Goal: Entertainment & Leisure: Consume media (video, audio)

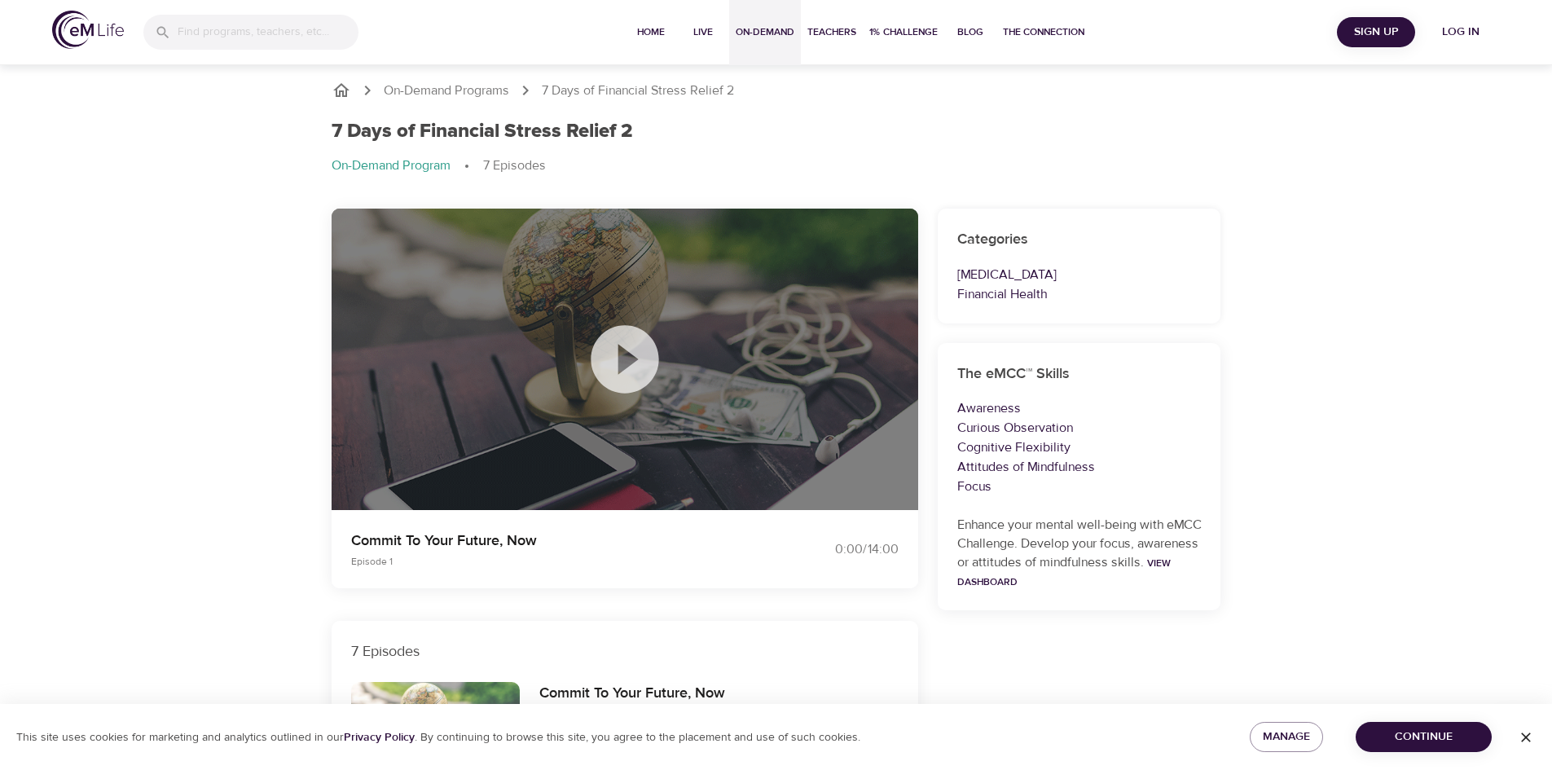
click at [786, 37] on span "On-Demand" at bounding box center [765, 32] width 59 height 17
select select "recent"
click at [754, 29] on span "On-Demand" at bounding box center [765, 32] width 59 height 17
select select "recent"
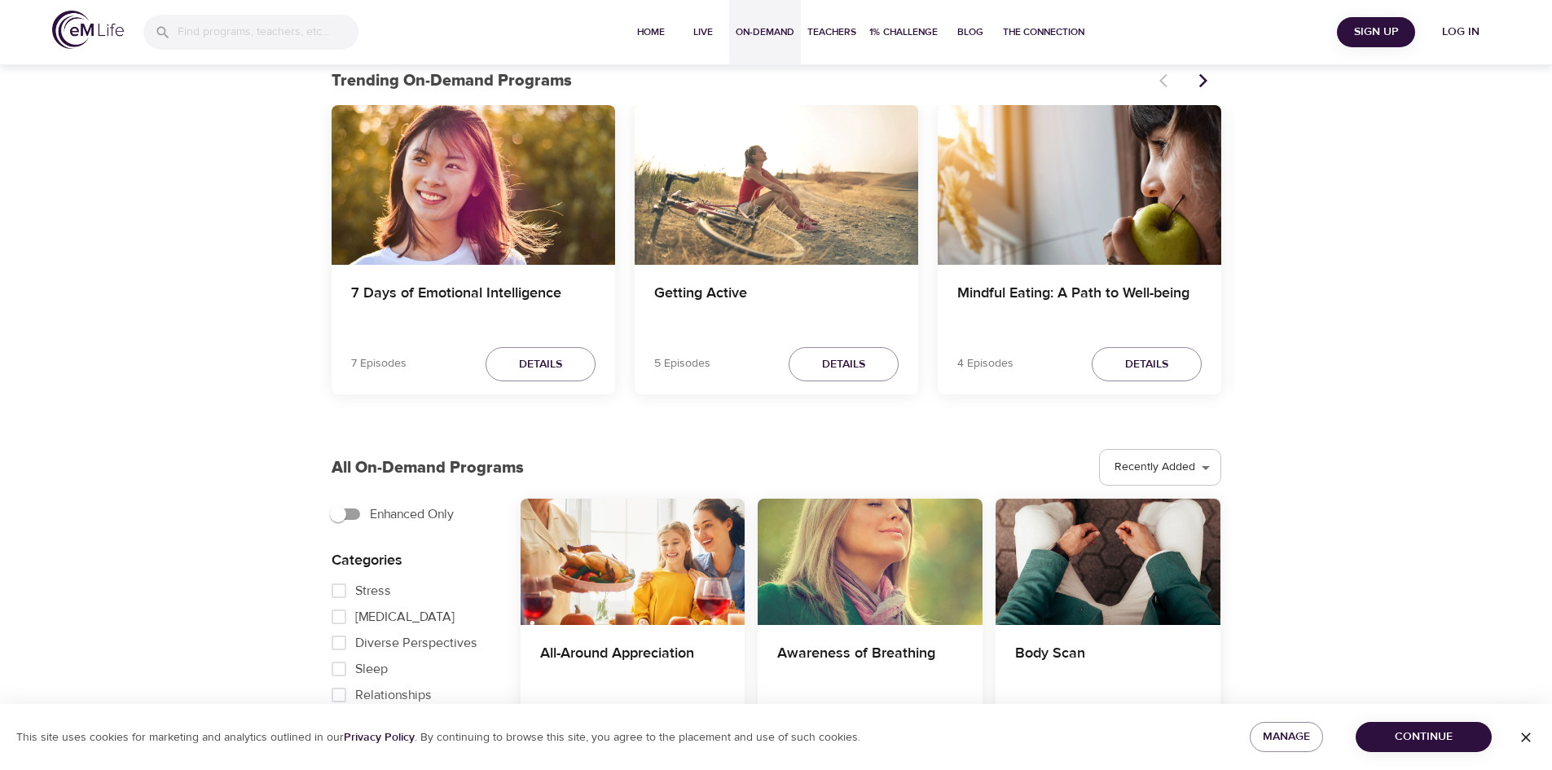
scroll to position [163, 0]
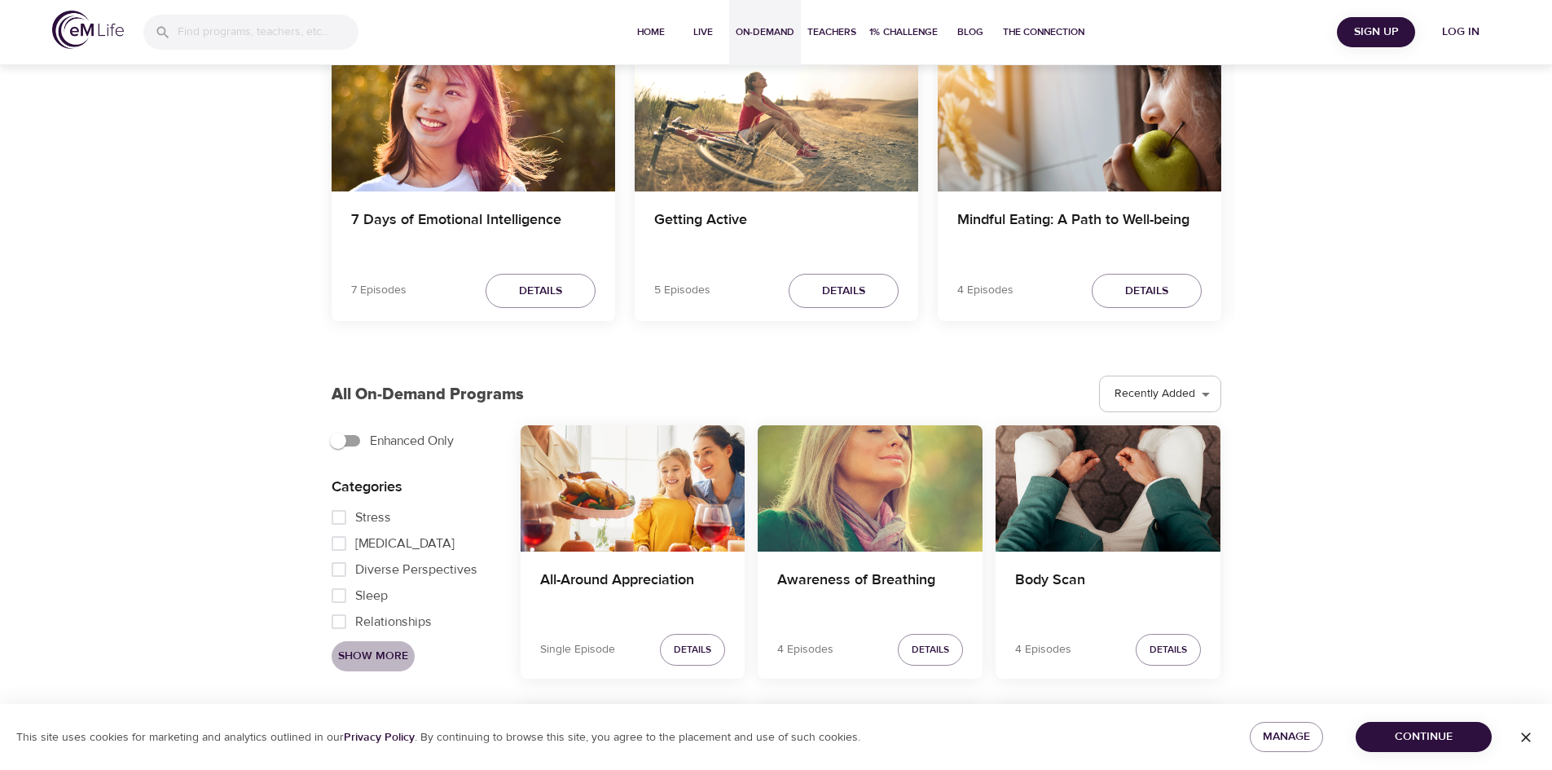
click at [392, 656] on span "Show More" at bounding box center [373, 656] width 70 height 20
click at [340, 607] on input "Financial Health" at bounding box center [339, 595] width 33 height 26
checkbox input "true"
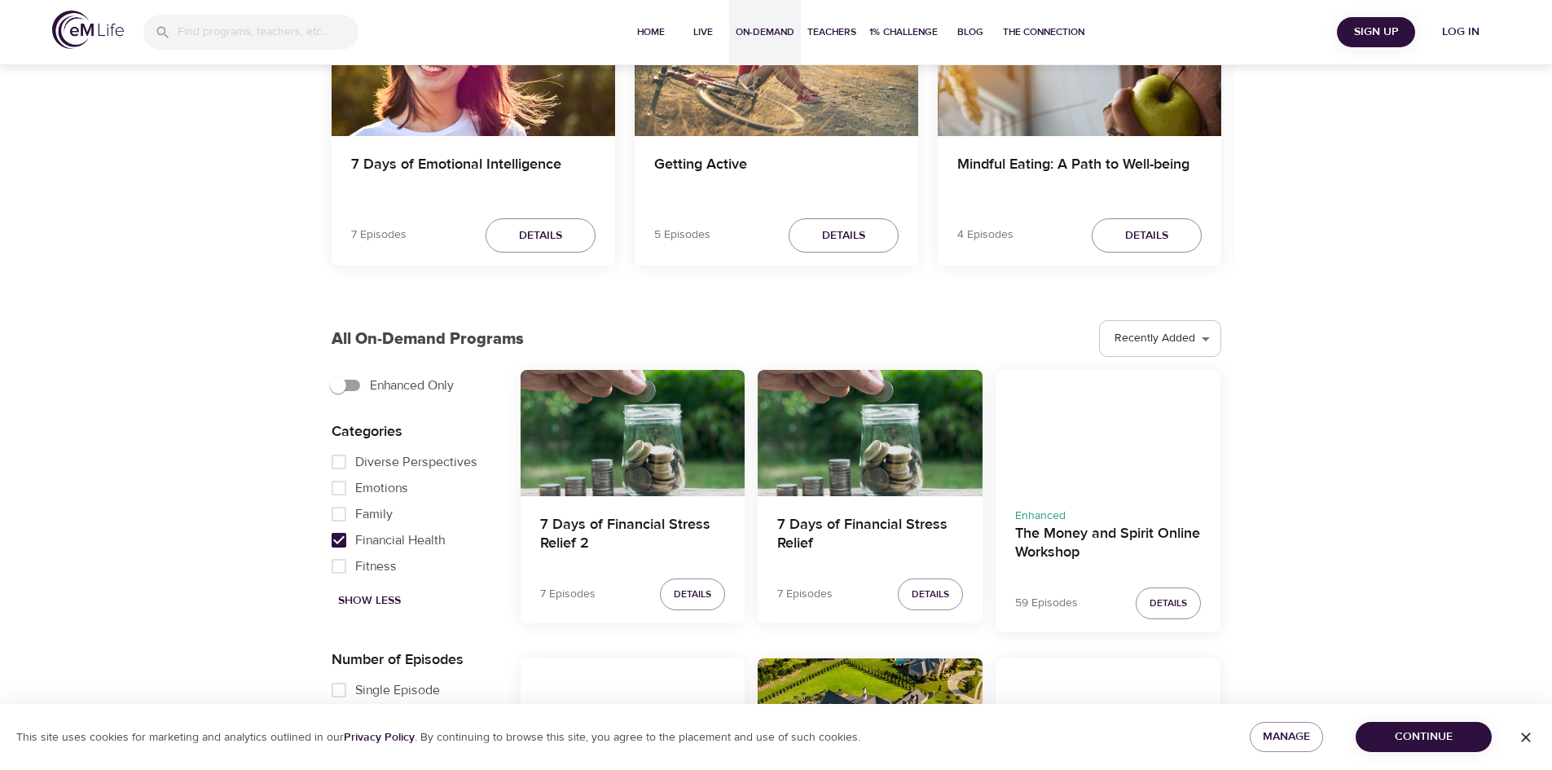
scroll to position [244, 0]
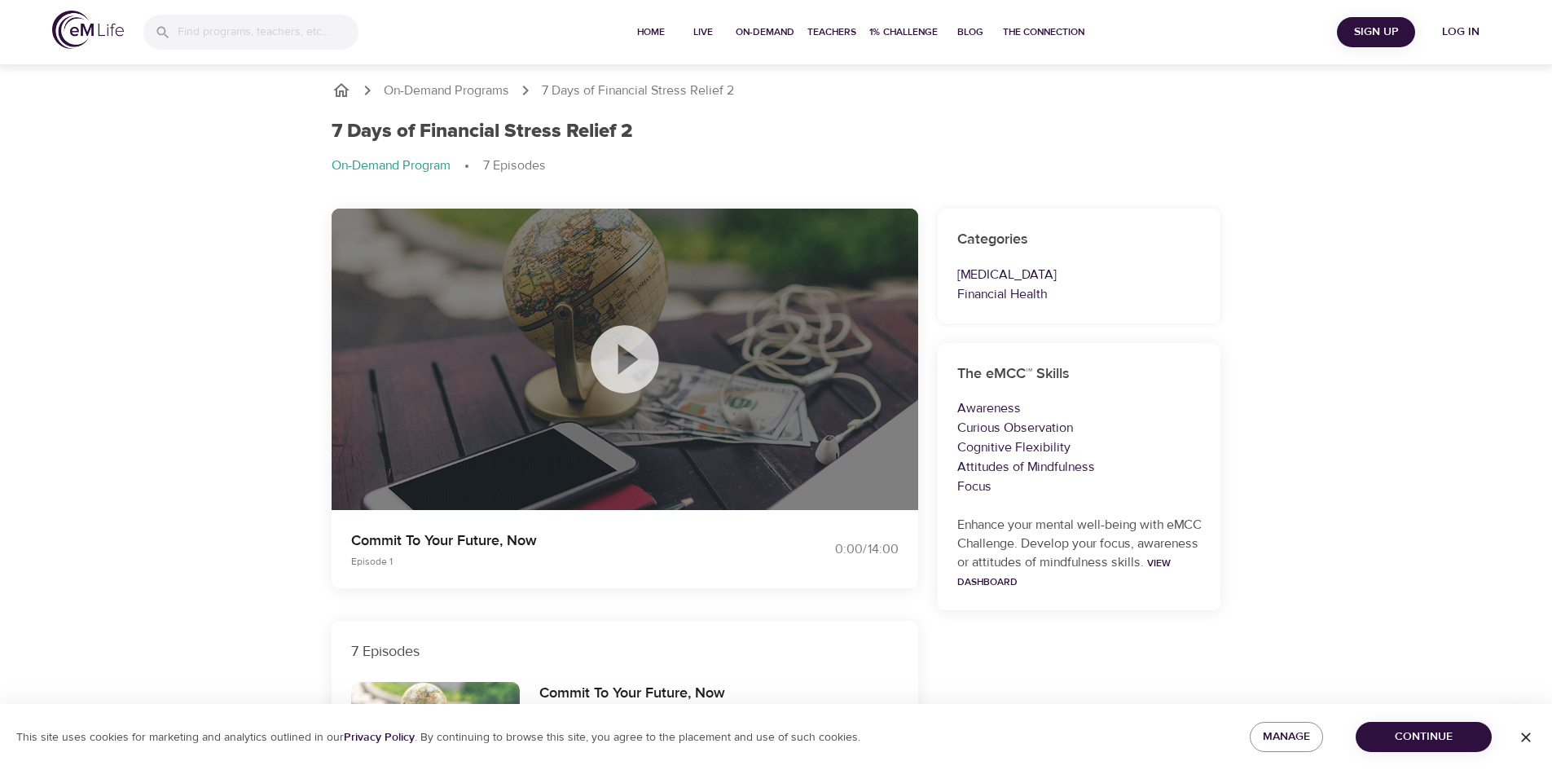
select select "recent"
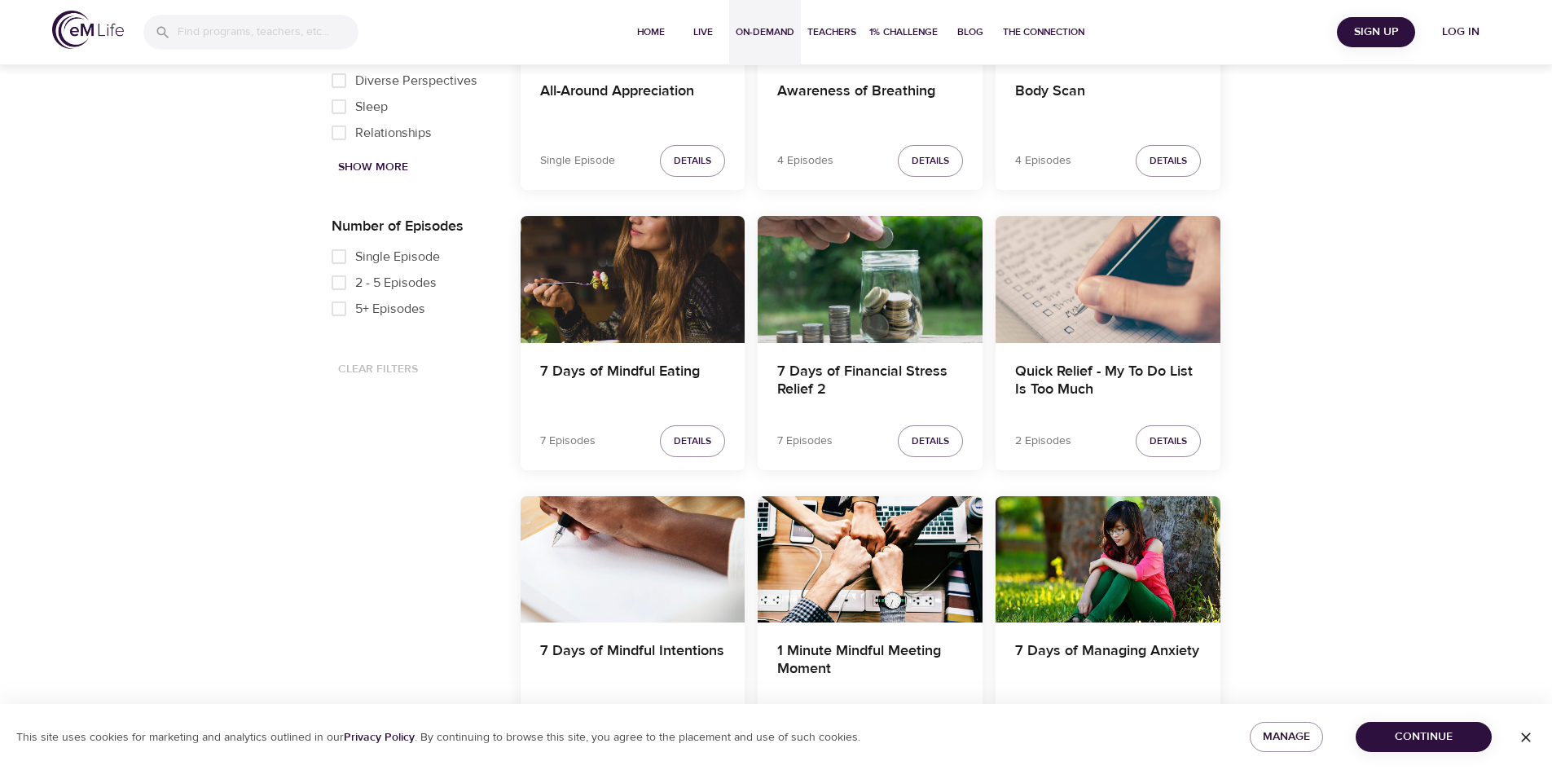
click at [402, 165] on span "Show More" at bounding box center [373, 167] width 70 height 20
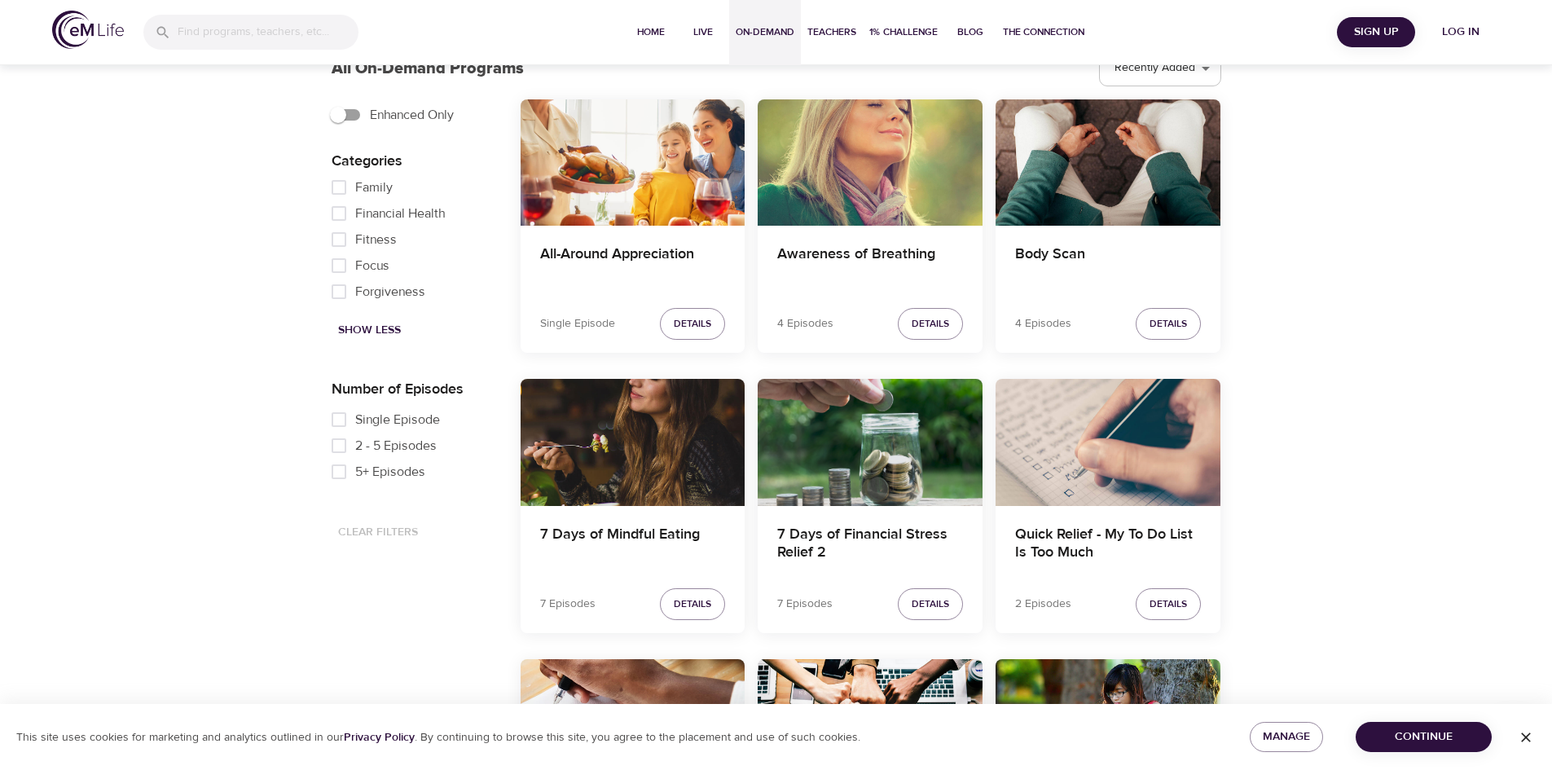
scroll to position [407, 0]
drag, startPoint x: 334, startPoint y: 204, endPoint x: 294, endPoint y: 223, distance: 44.4
click at [335, 201] on input "Financial Health" at bounding box center [339, 188] width 33 height 26
checkbox input "true"
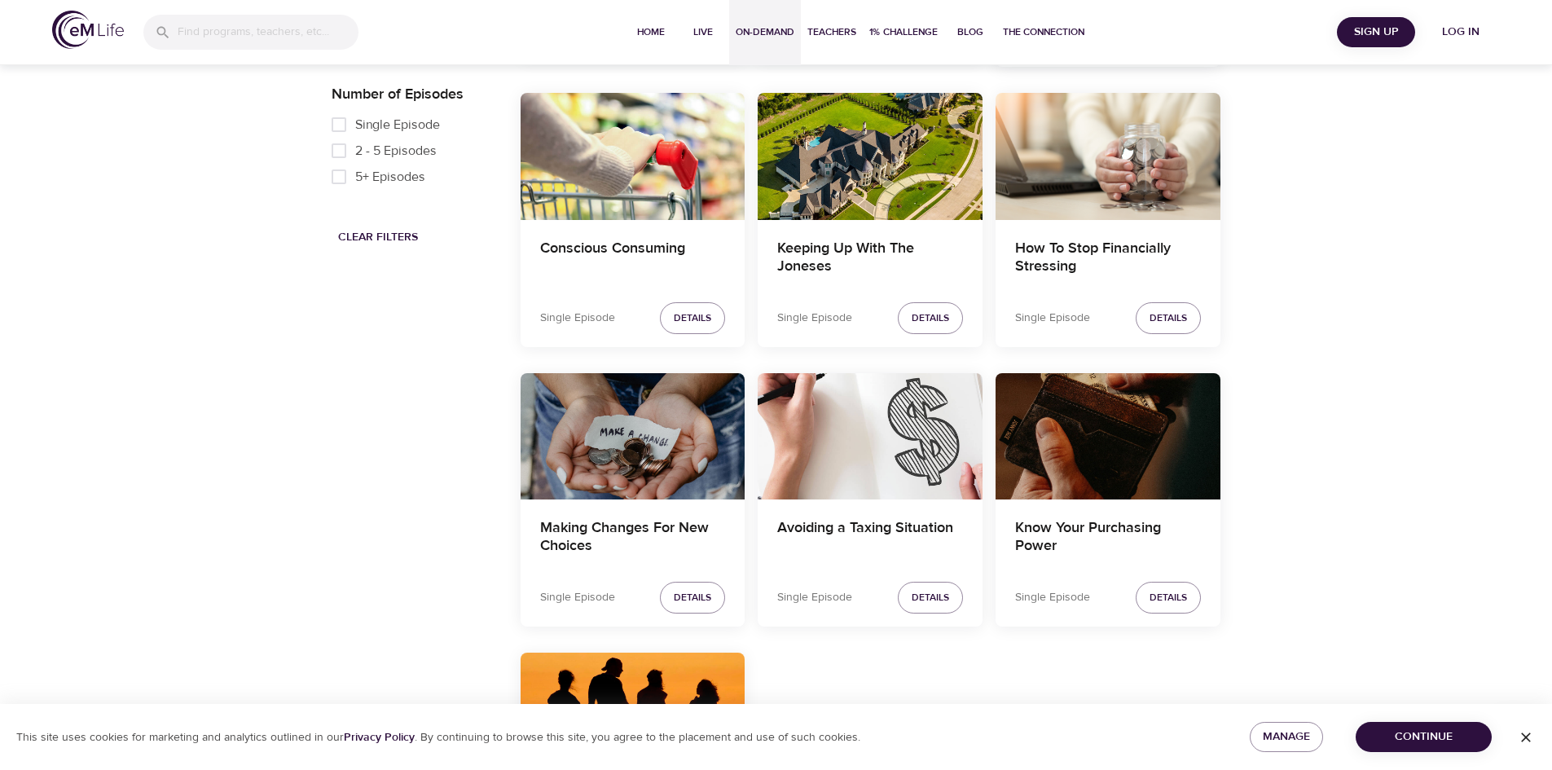
scroll to position [701, 0]
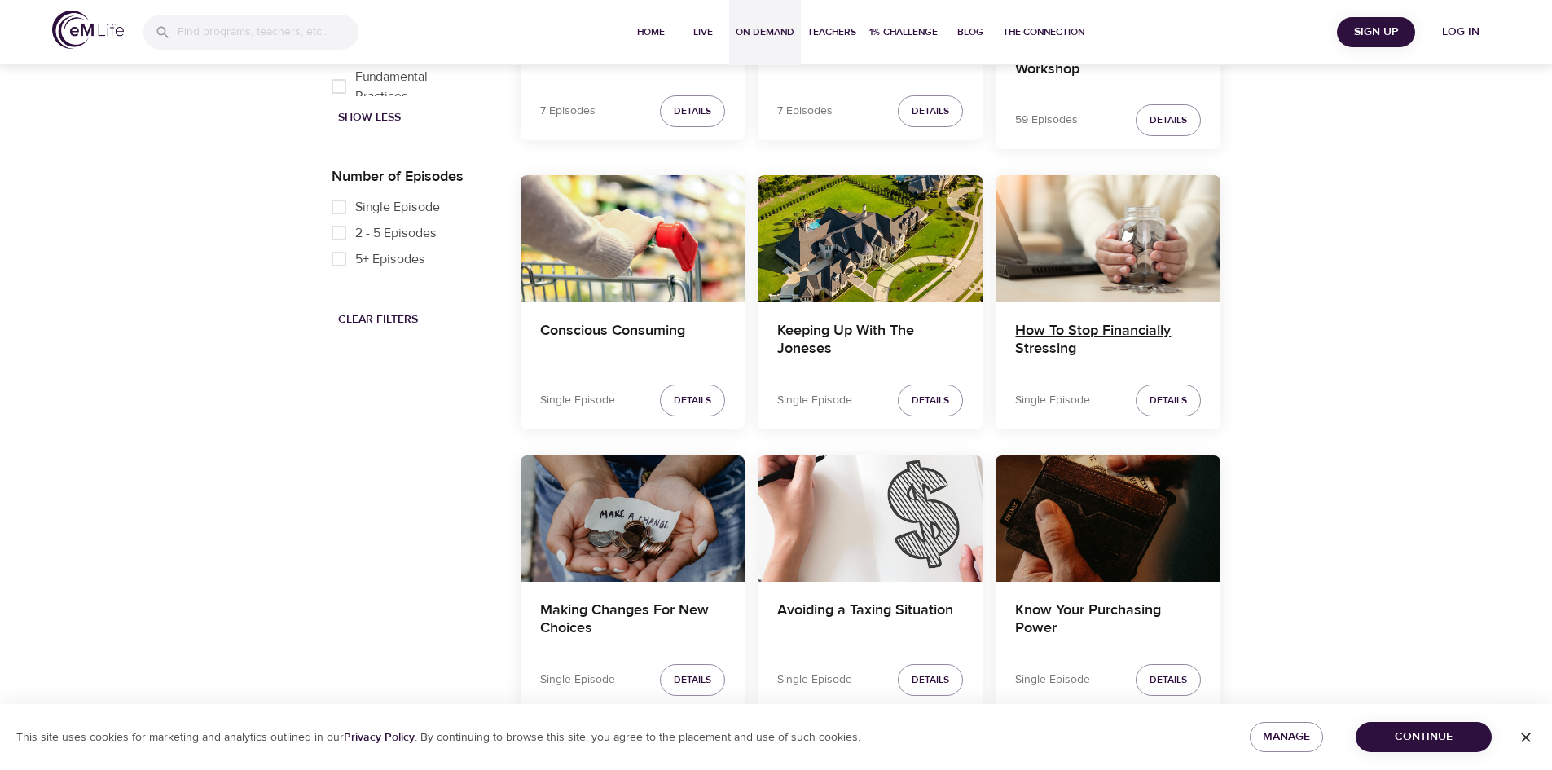
click at [1096, 326] on h4 "How To Stop Financially Stressing" at bounding box center [1108, 341] width 186 height 39
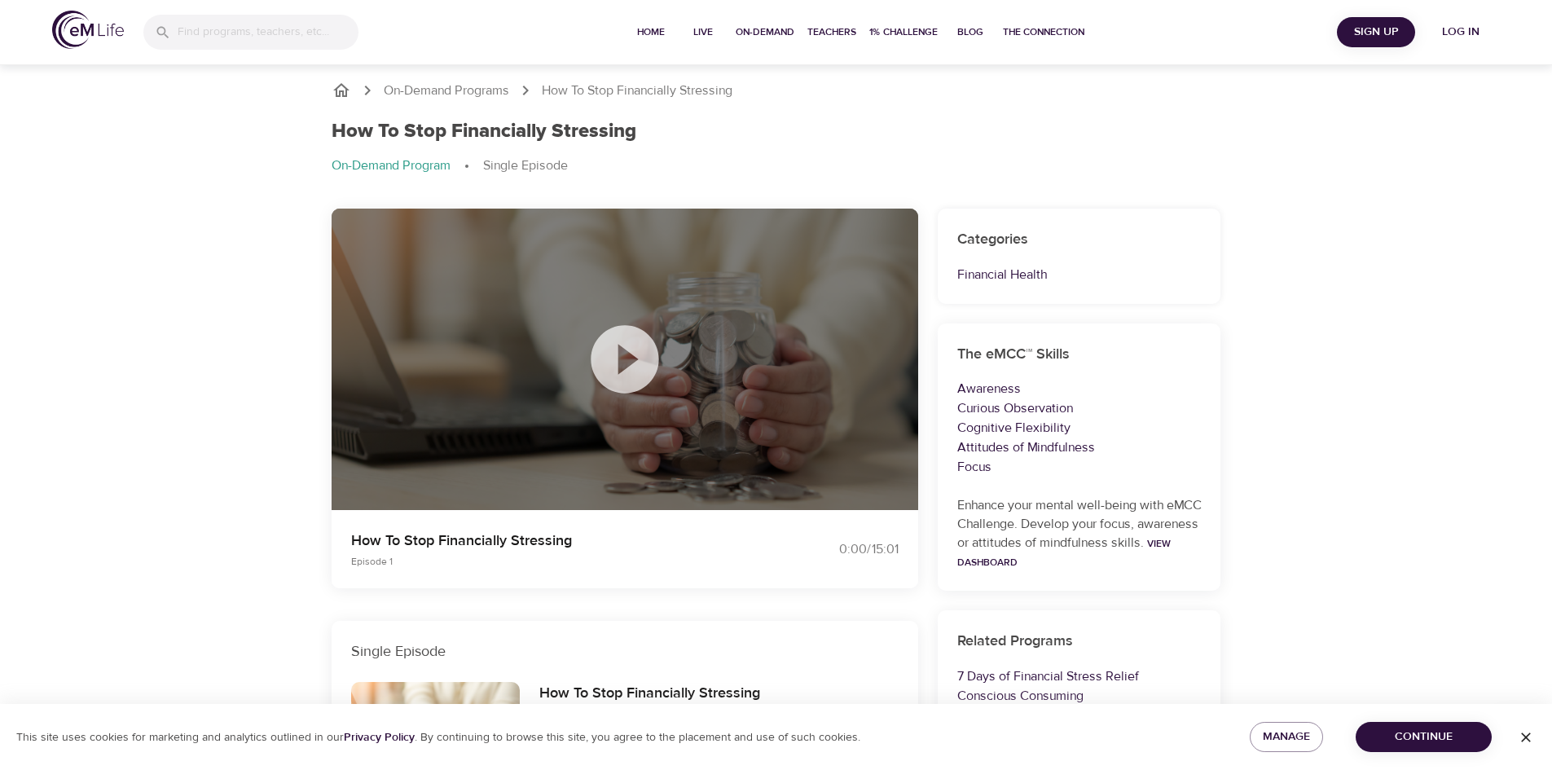
click at [640, 363] on icon at bounding box center [625, 359] width 68 height 68
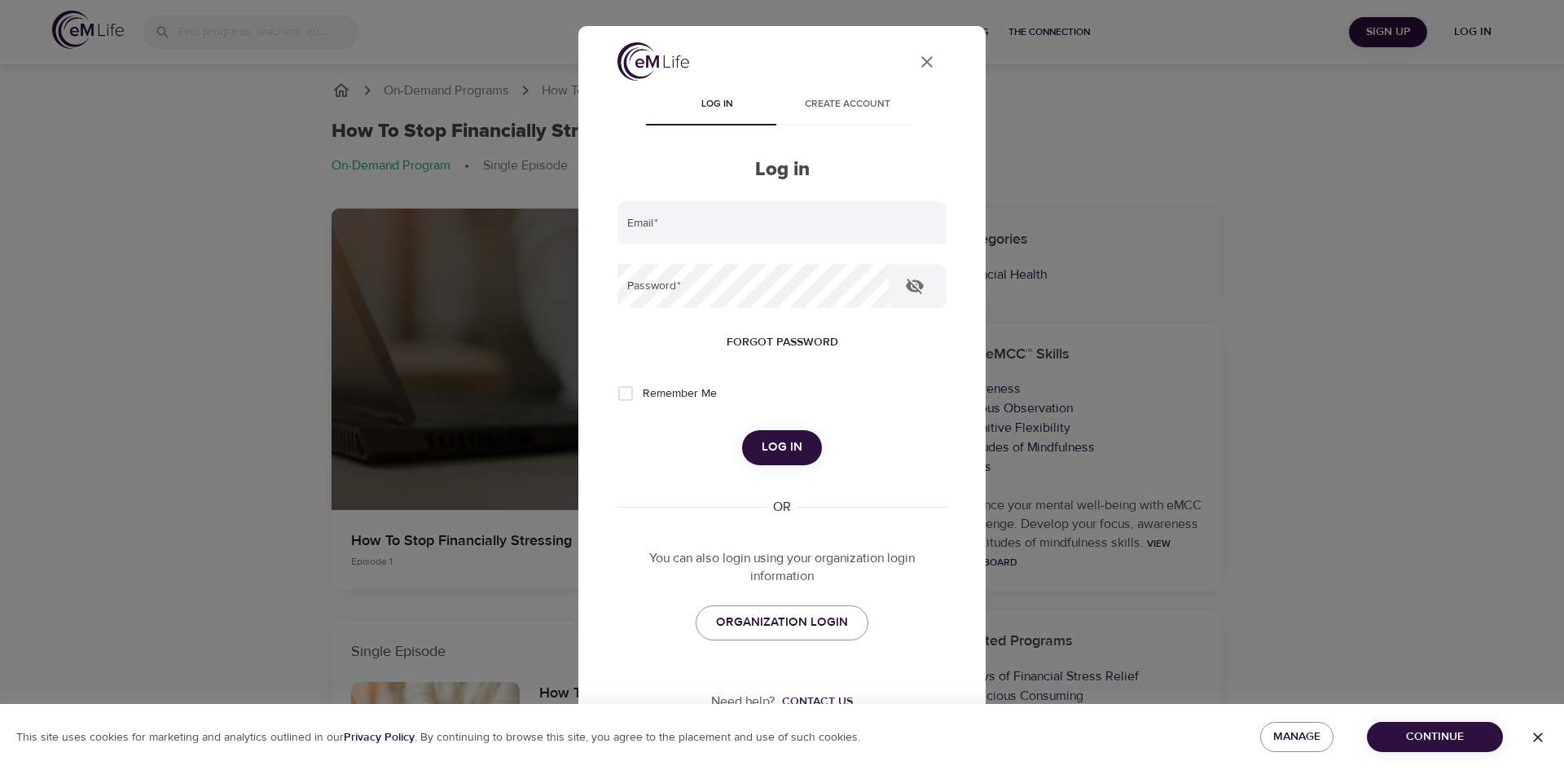
type input "[EMAIL_ADDRESS][DOMAIN_NAME]"
click at [762, 432] on button "Log in" at bounding box center [782, 447] width 80 height 34
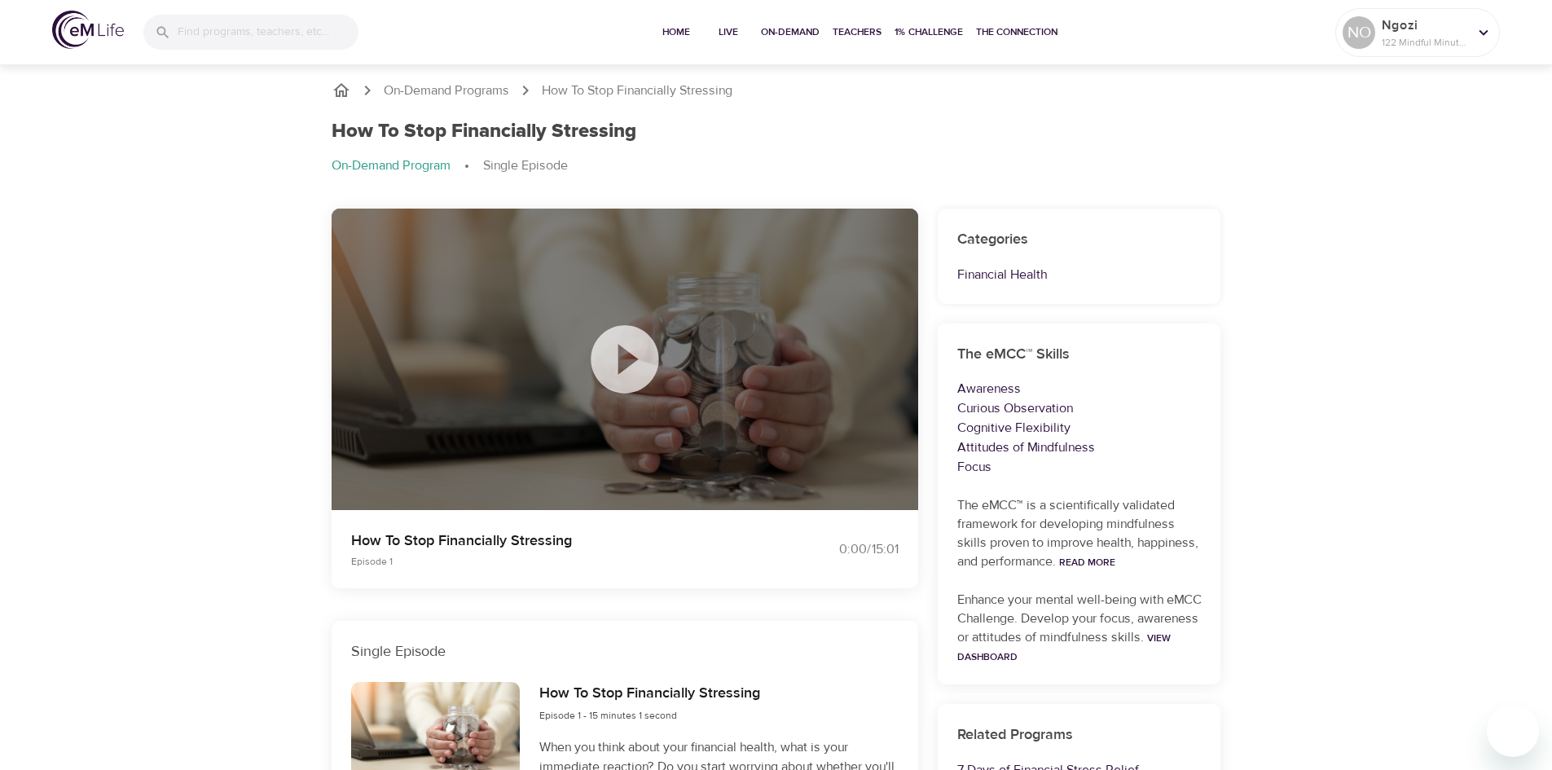
click at [625, 365] on icon at bounding box center [624, 359] width 81 height 81
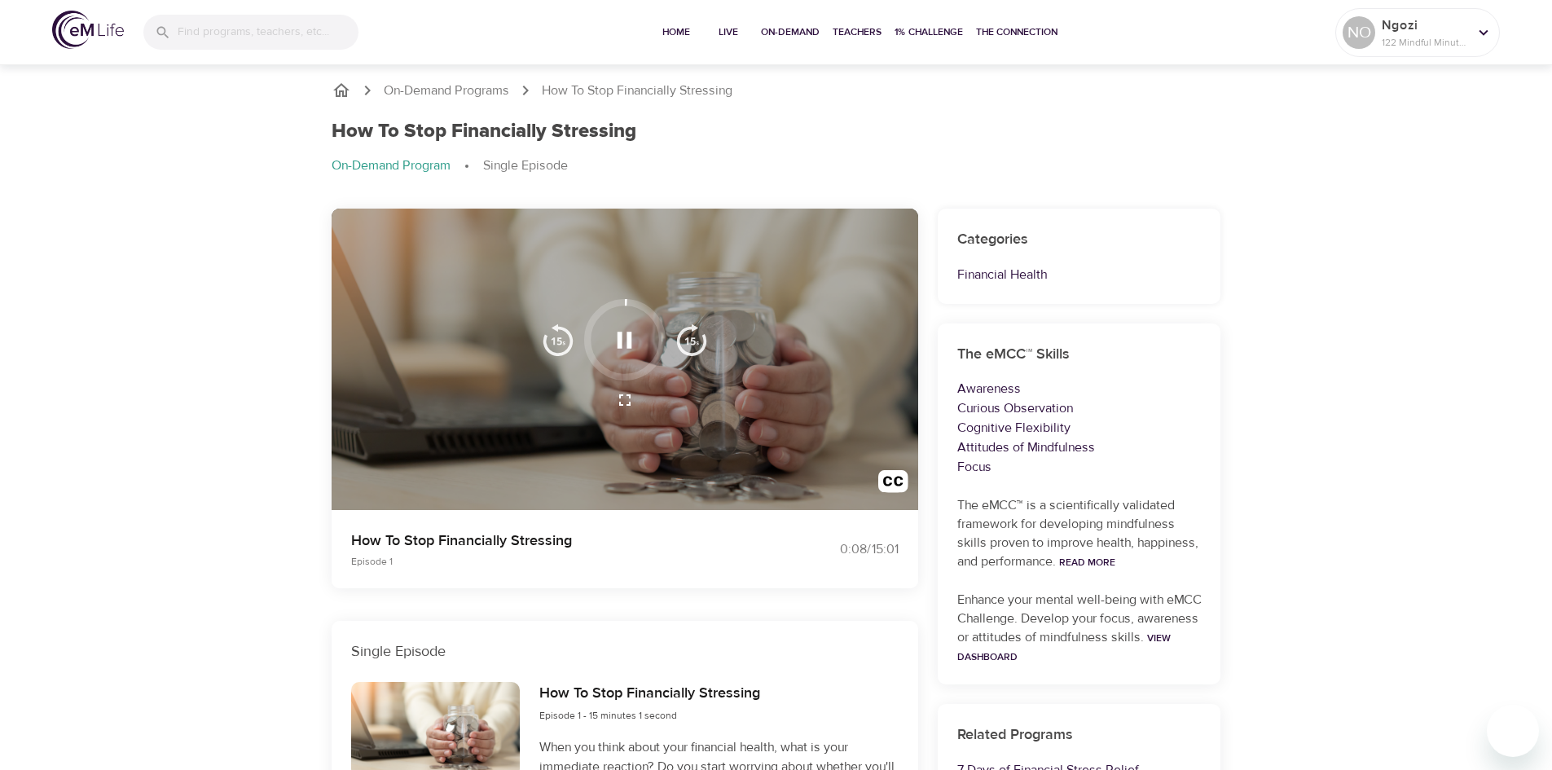
click at [272, 573] on div "On-Demand Programs How To Stop Financially Stressing How To Stop Financially St…" at bounding box center [776, 597] width 1552 height 1073
drag, startPoint x: 682, startPoint y: 442, endPoint x: 257, endPoint y: 428, distance: 424.7
click at [257, 428] on div "On-Demand Programs How To Stop Financially Stressing How To Stop Financially St…" at bounding box center [776, 597] width 1552 height 1073
click at [618, 344] on icon "button" at bounding box center [625, 340] width 15 height 16
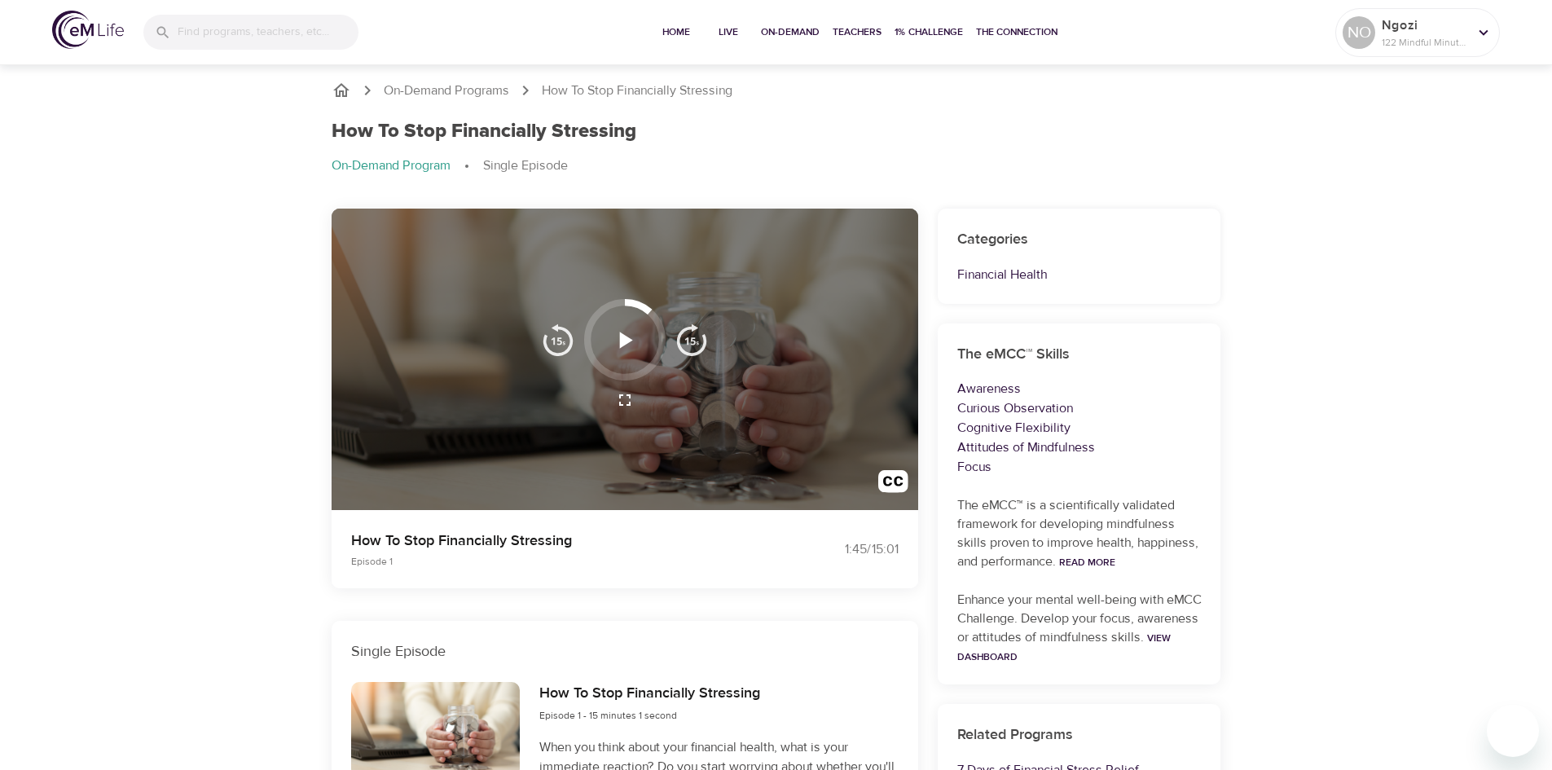
click at [618, 342] on icon "button" at bounding box center [624, 340] width 29 height 29
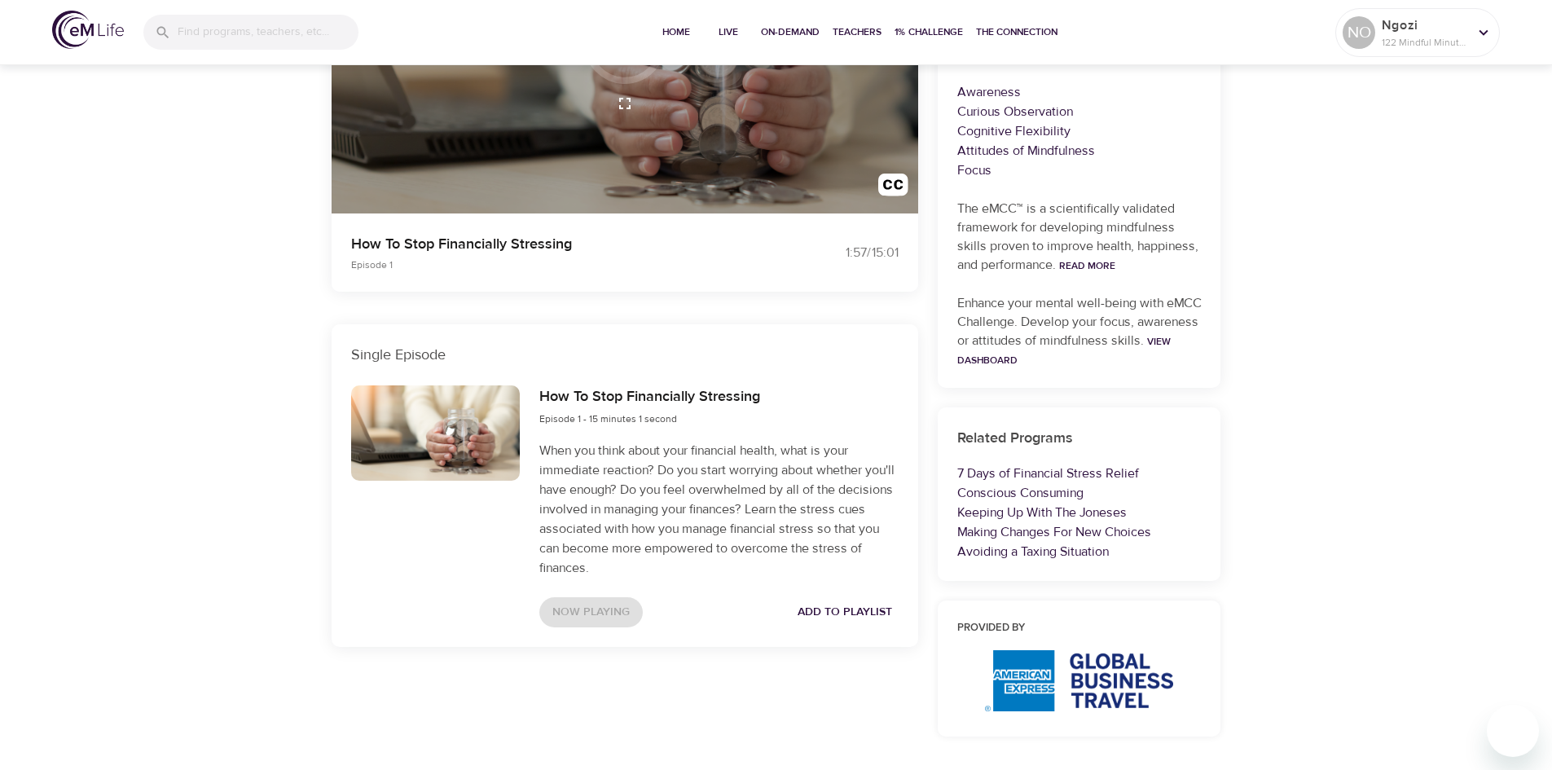
scroll to position [326, 0]
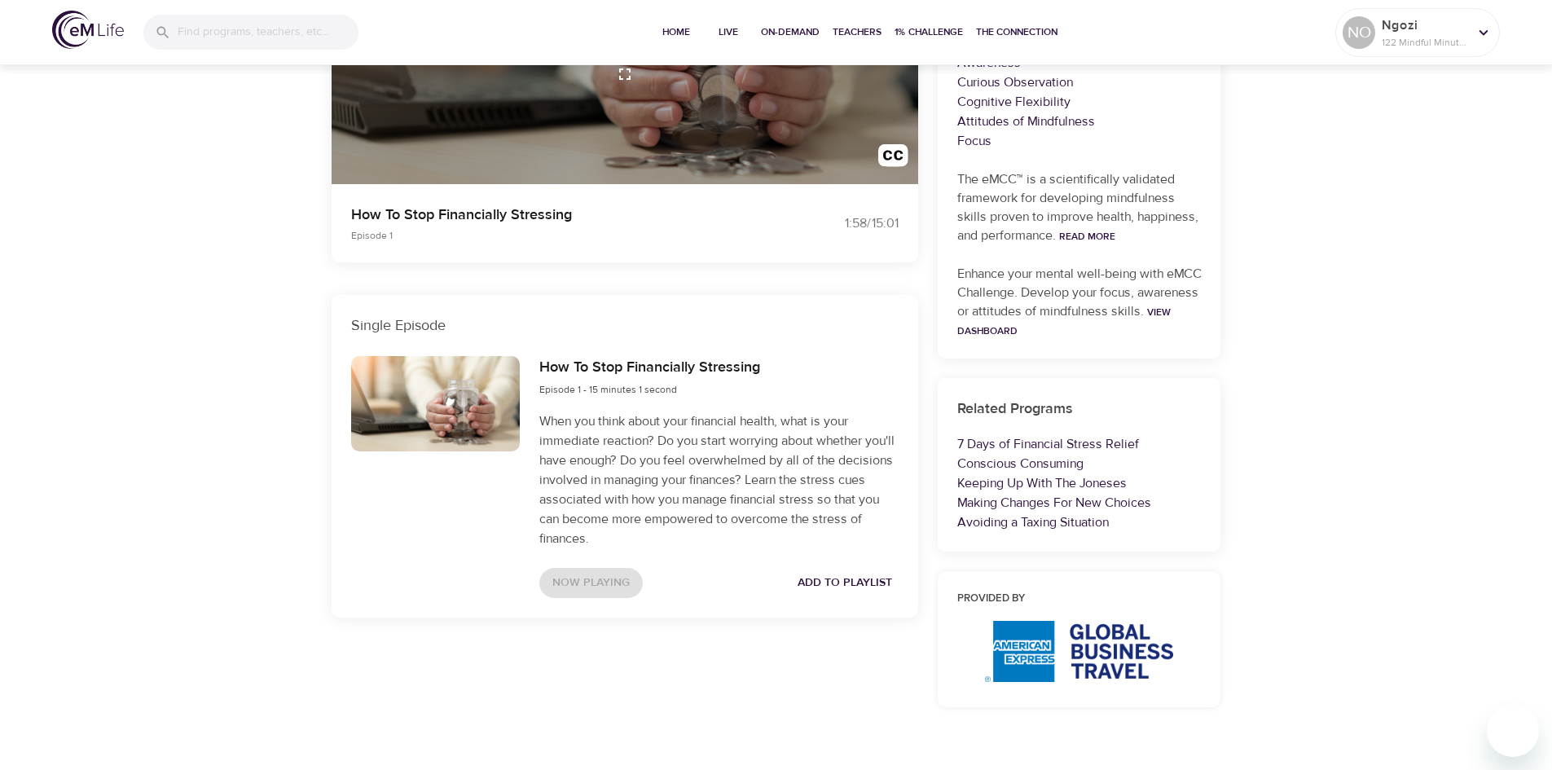
click at [637, 366] on h6 "How To Stop Financially Stressing" at bounding box center [649, 368] width 221 height 24
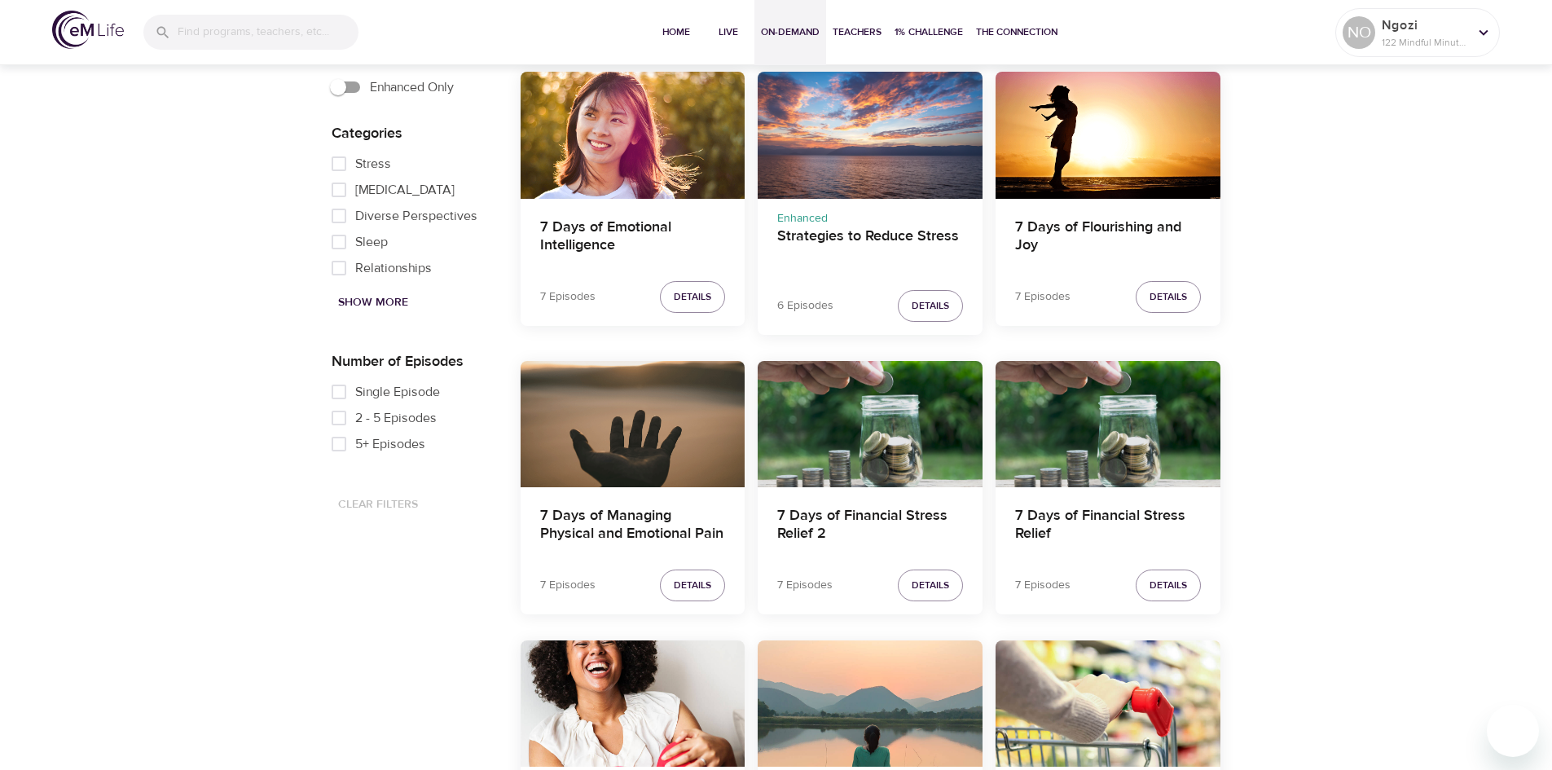
scroll to position [896, 0]
click at [403, 306] on span "Show More" at bounding box center [373, 302] width 70 height 20
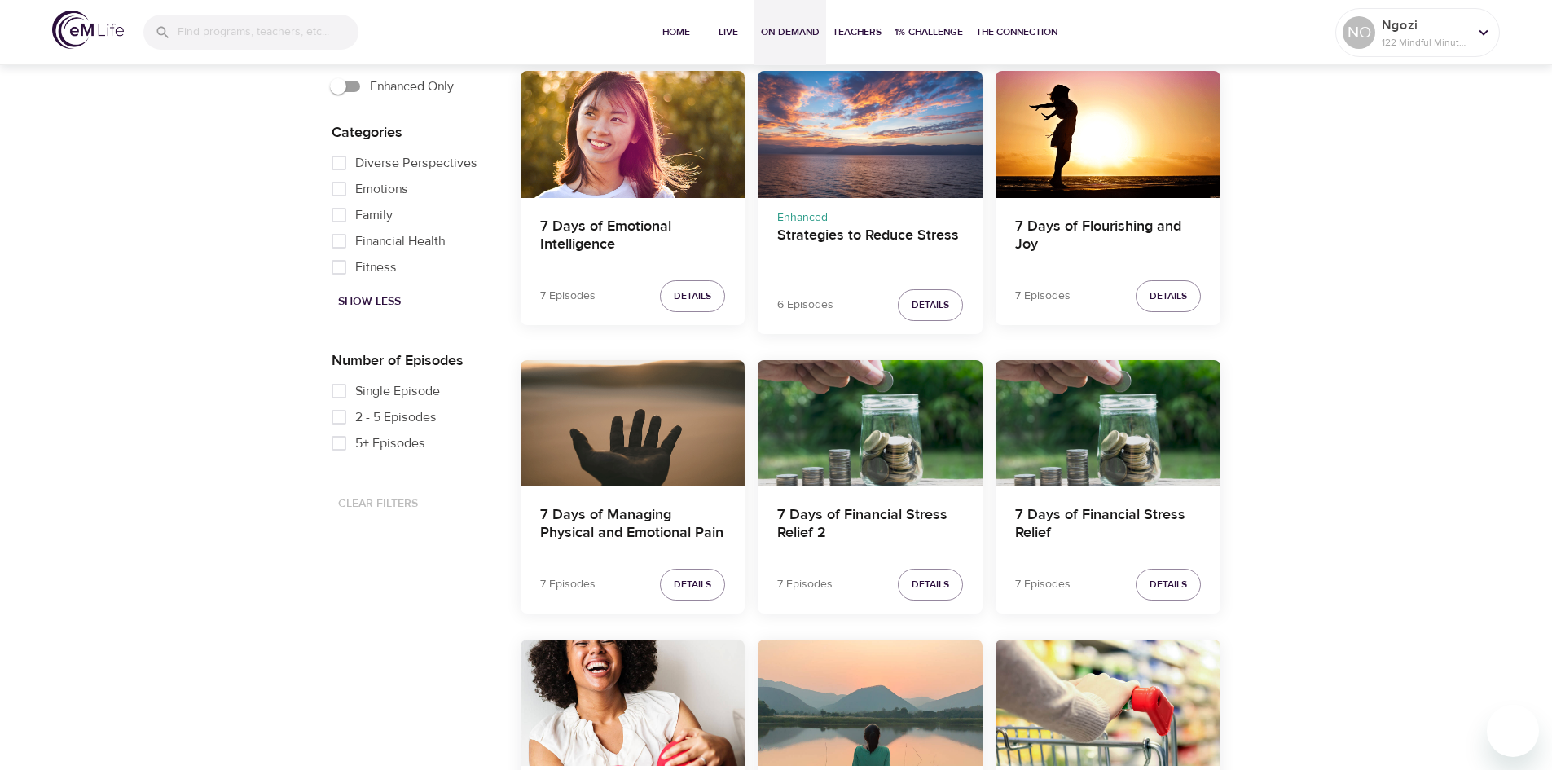
scroll to position [407, 0]
click at [343, 173] on input "Financial Health" at bounding box center [339, 160] width 33 height 26
checkbox input "true"
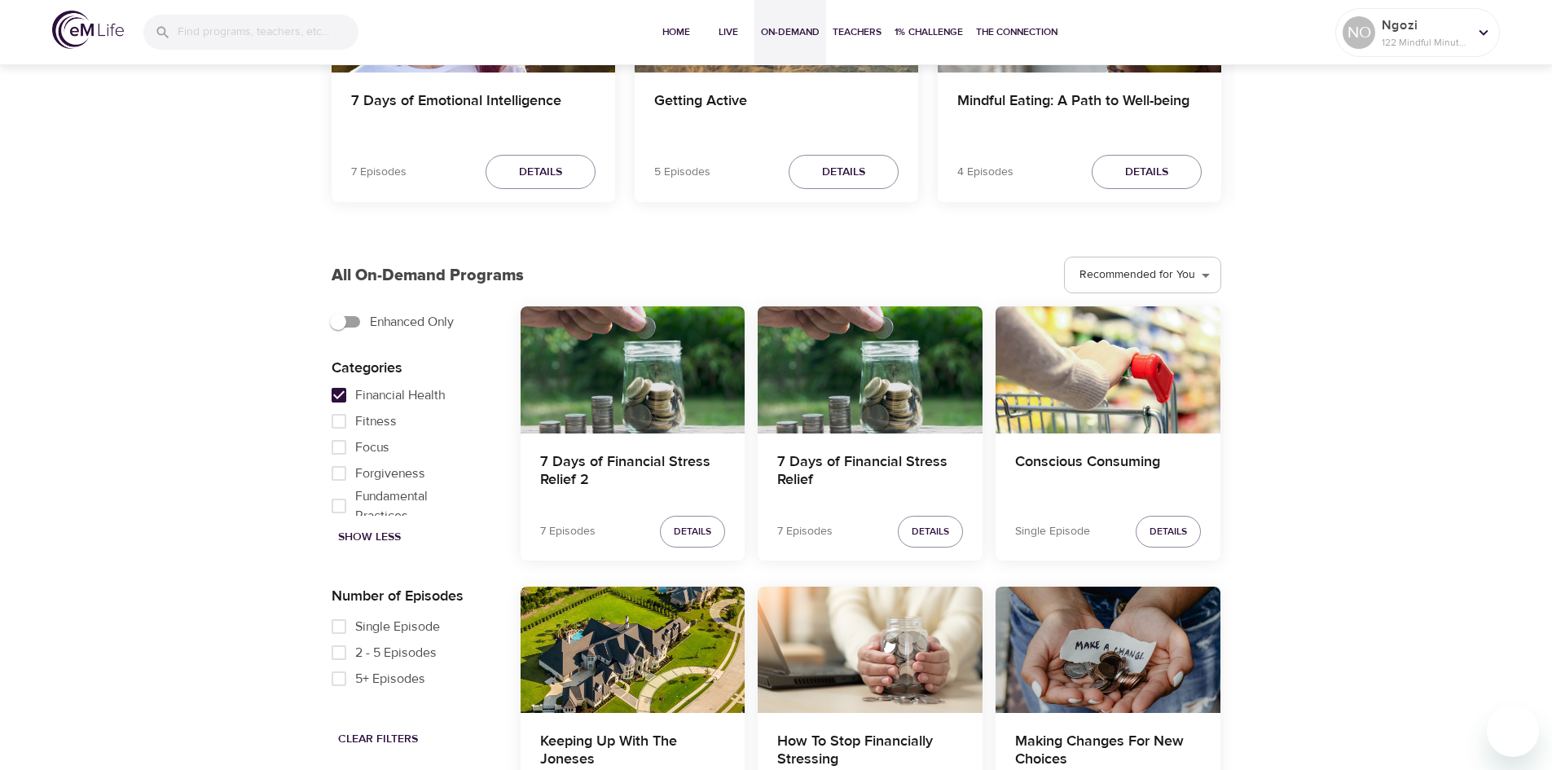
scroll to position [652, 0]
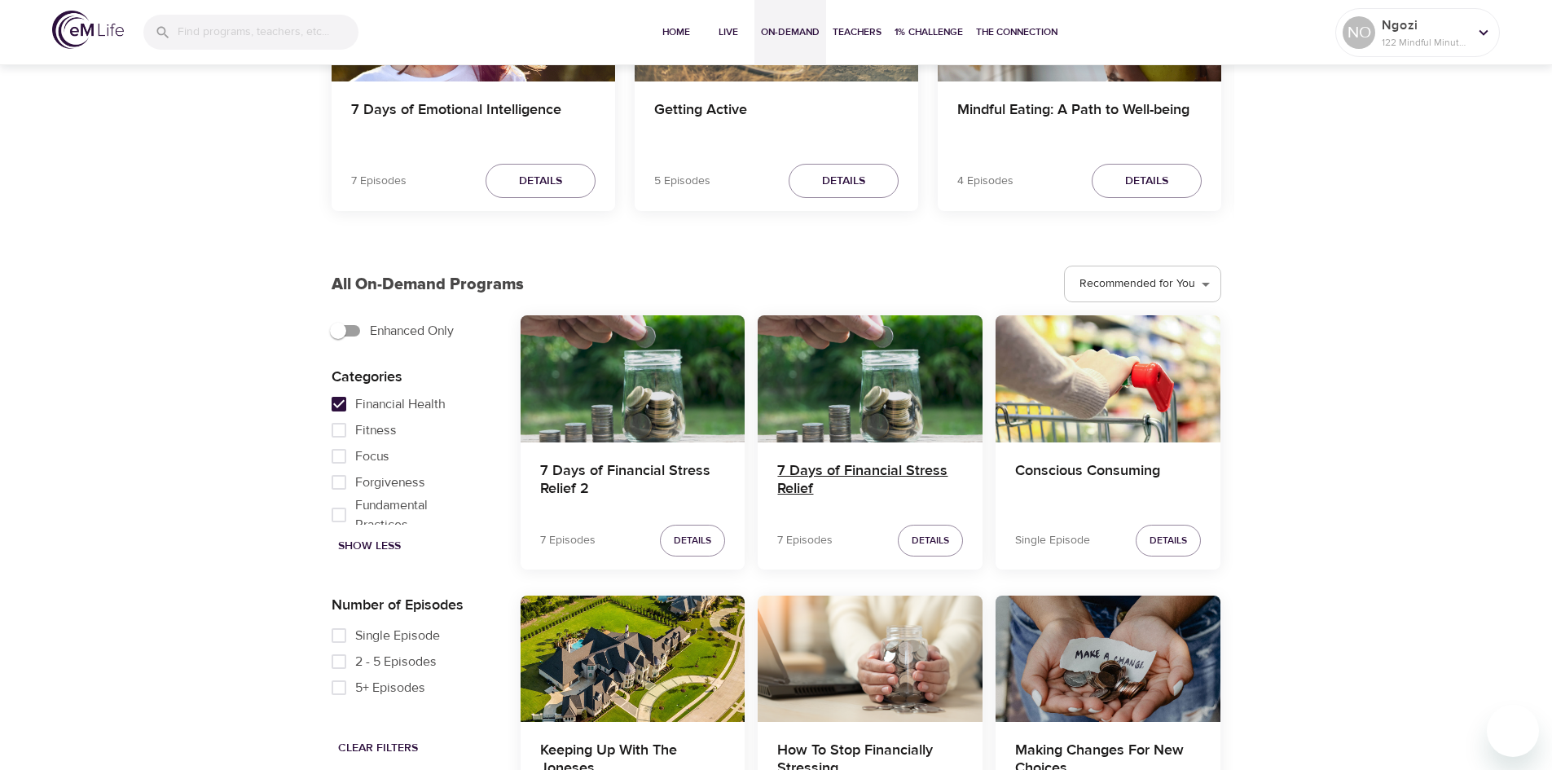
click at [908, 474] on h4 "7 Days of Financial Stress Relief" at bounding box center [870, 481] width 186 height 39
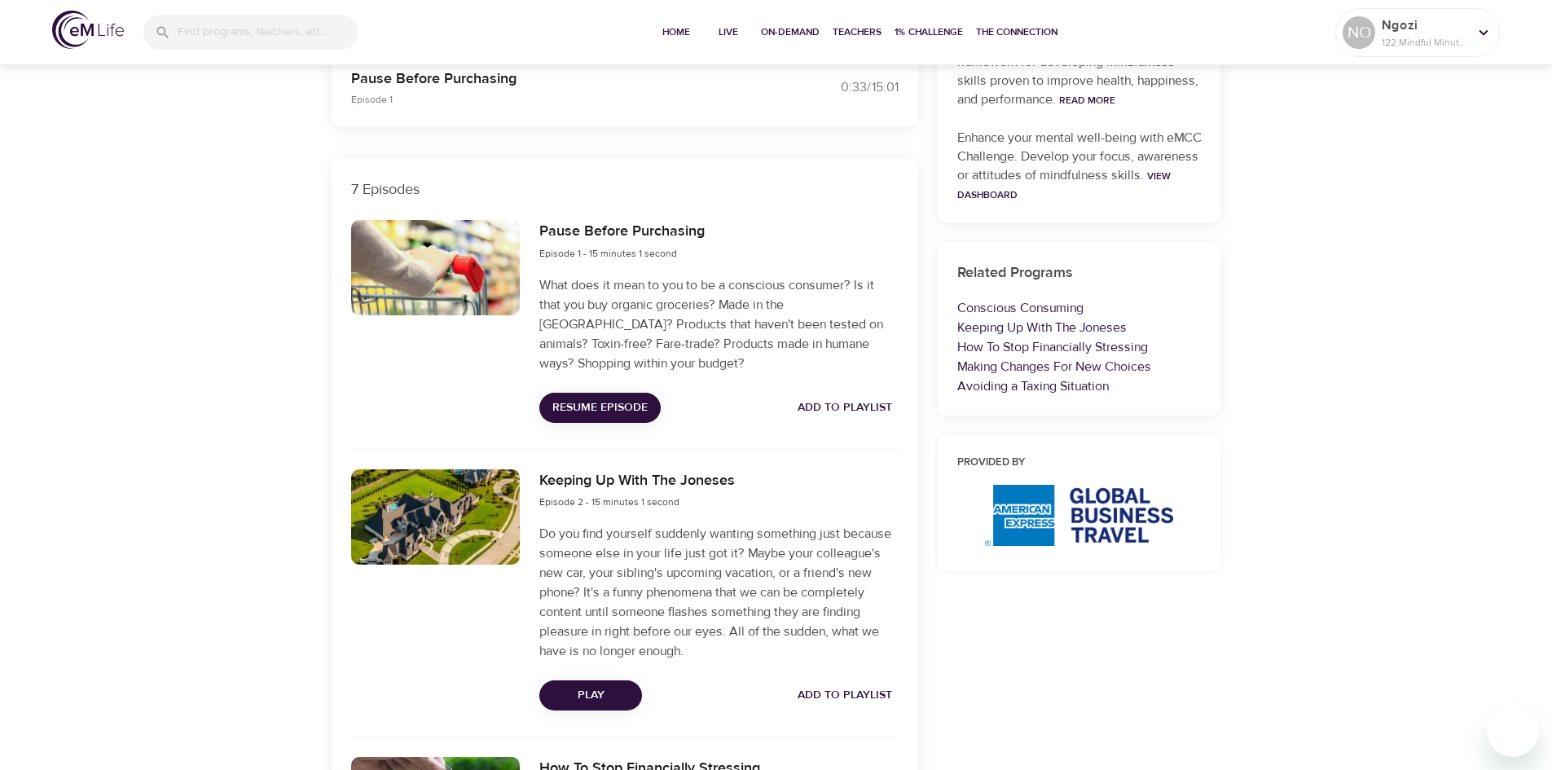
scroll to position [244, 0]
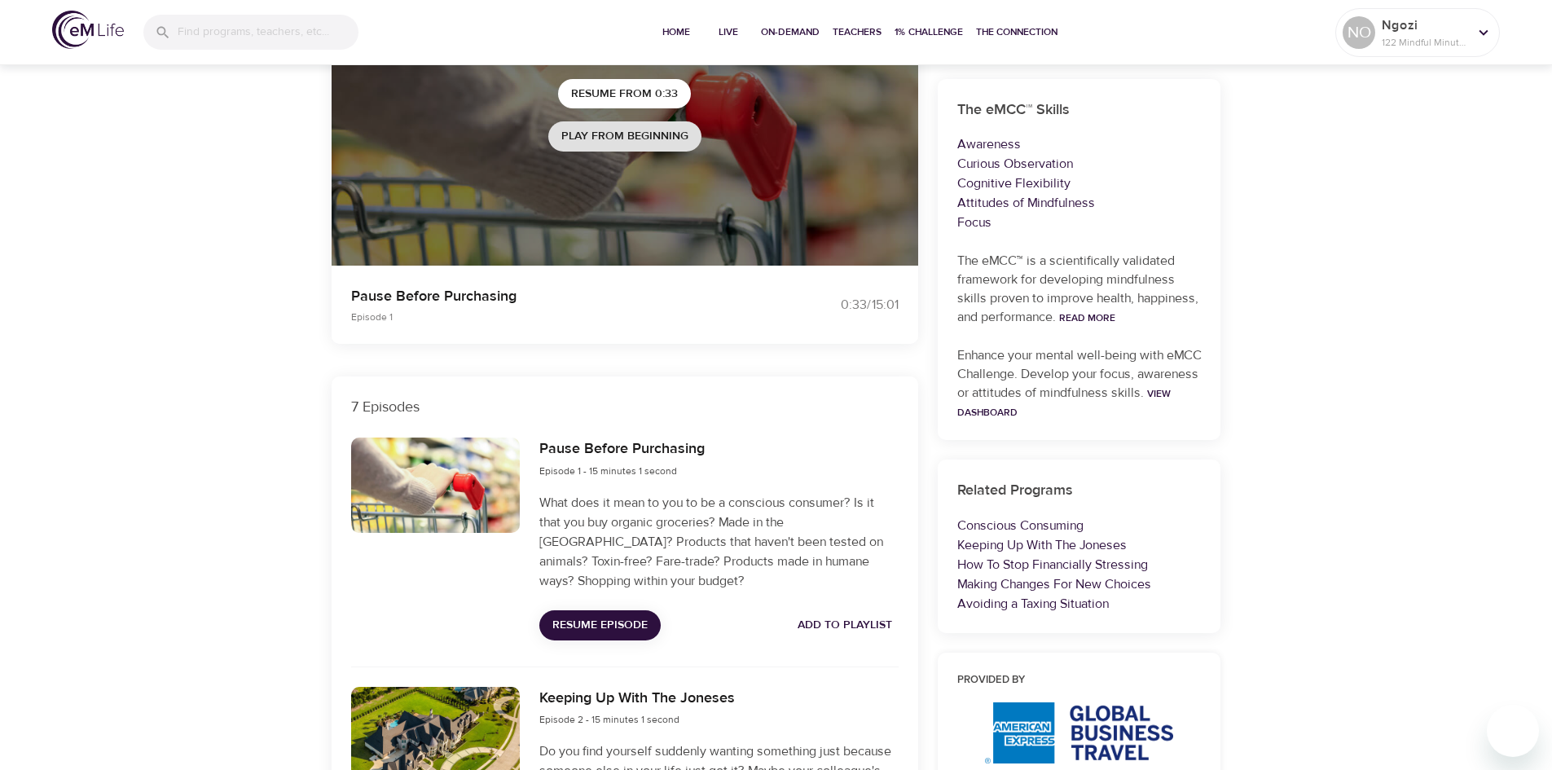
click at [631, 136] on span "Play from beginning" at bounding box center [624, 136] width 127 height 20
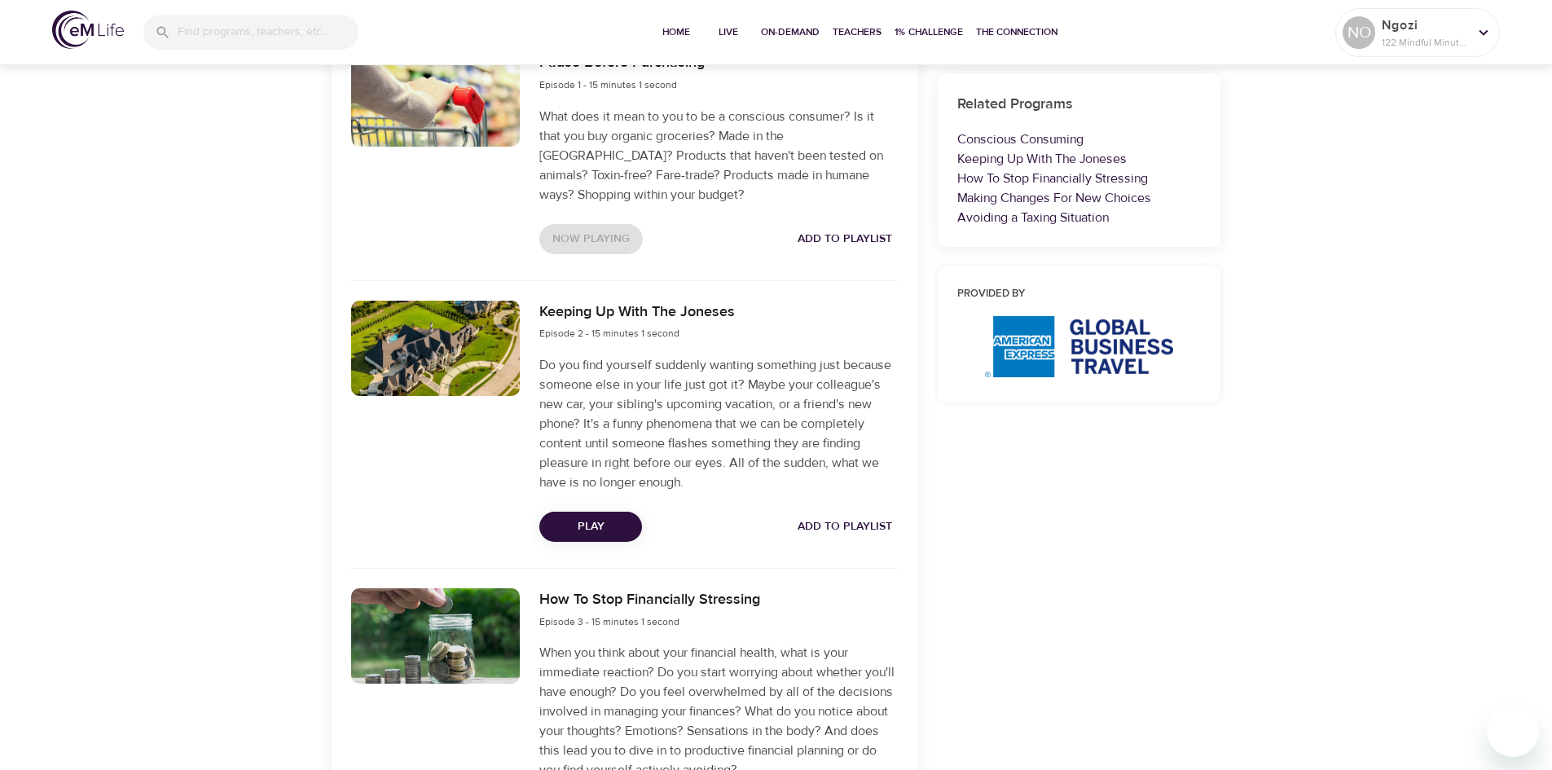
scroll to position [652, 0]
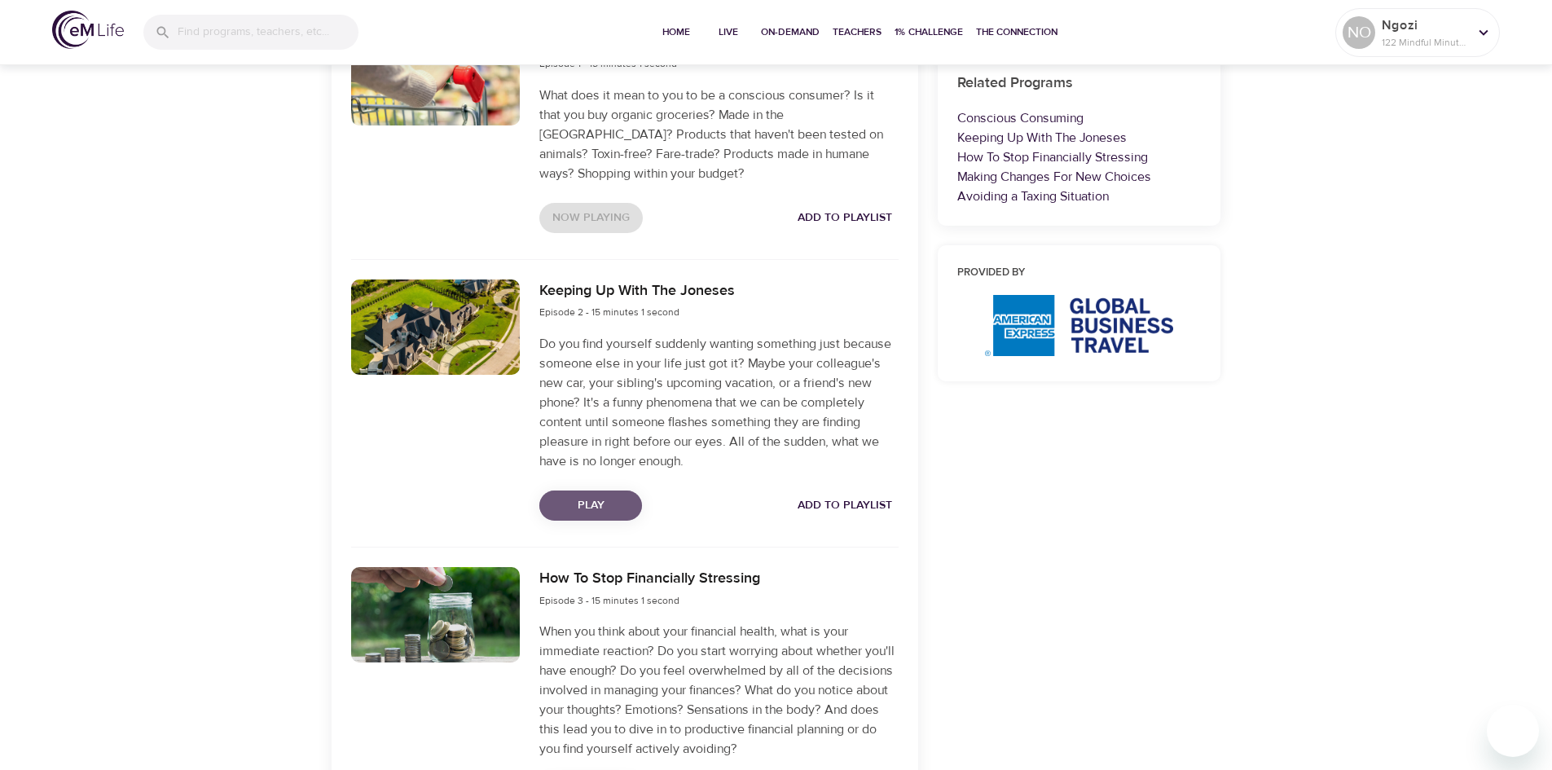
click at [600, 510] on span "Play" at bounding box center [590, 505] width 77 height 20
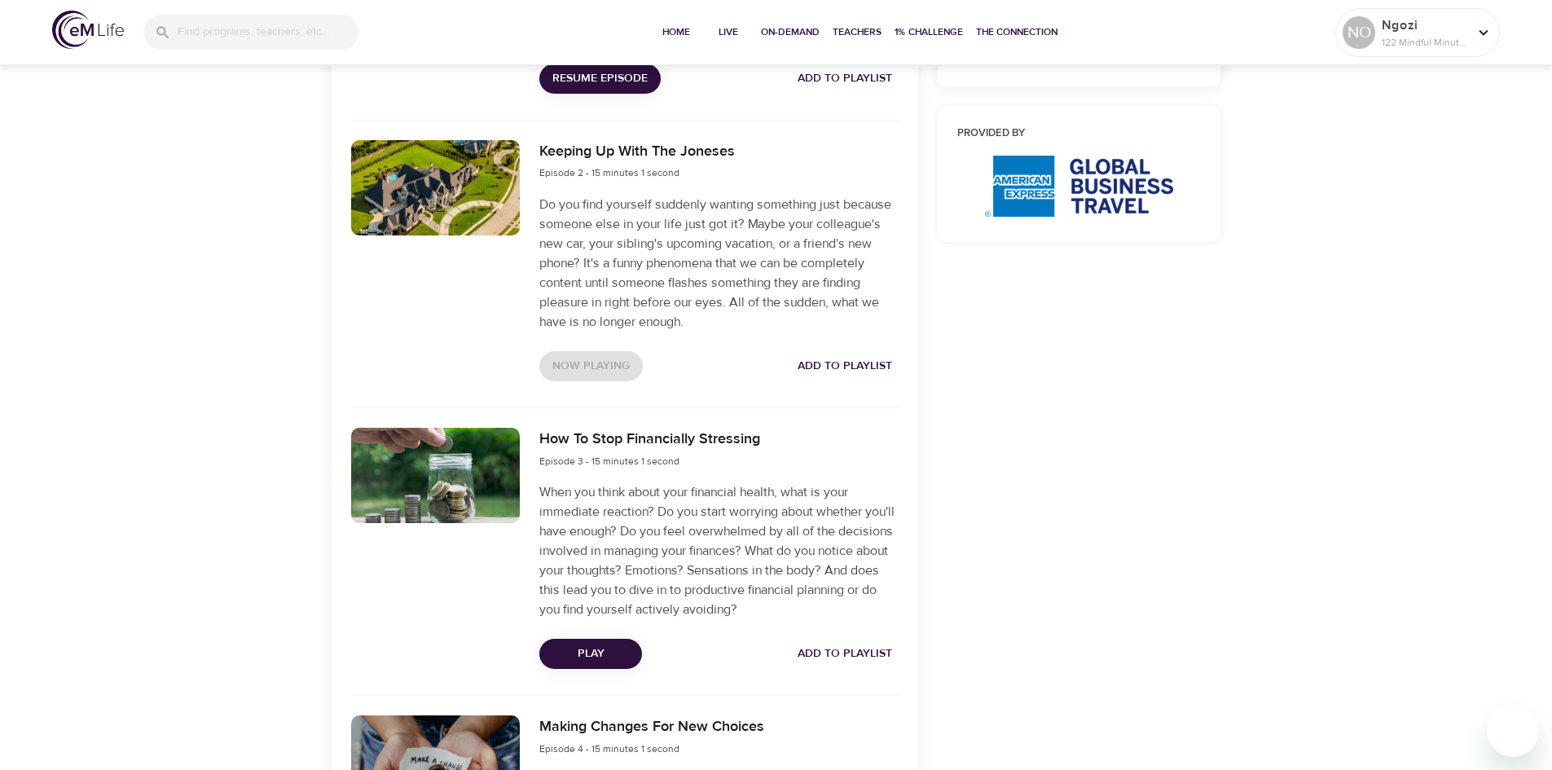
scroll to position [815, 0]
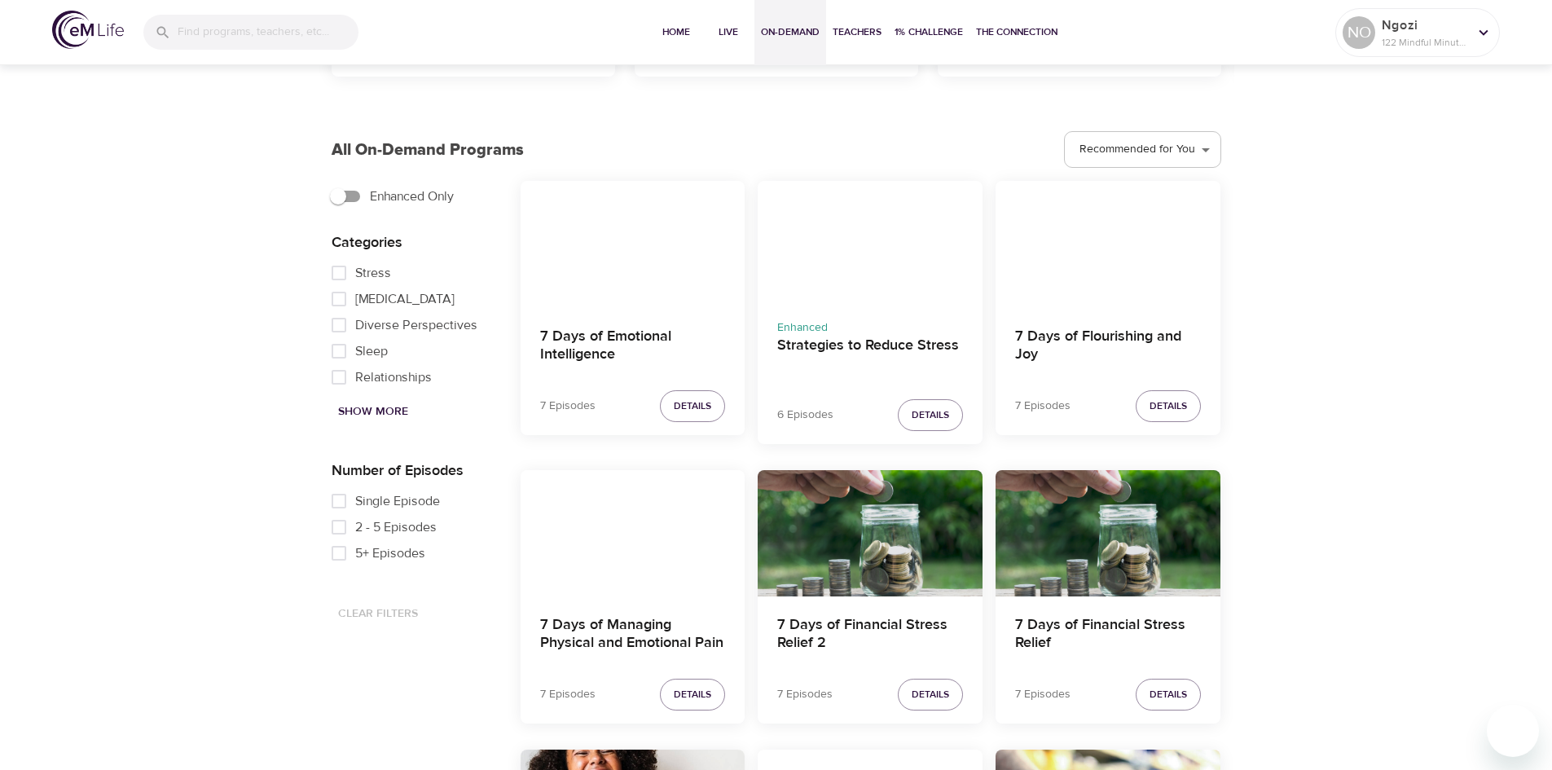
scroll to position [815, 0]
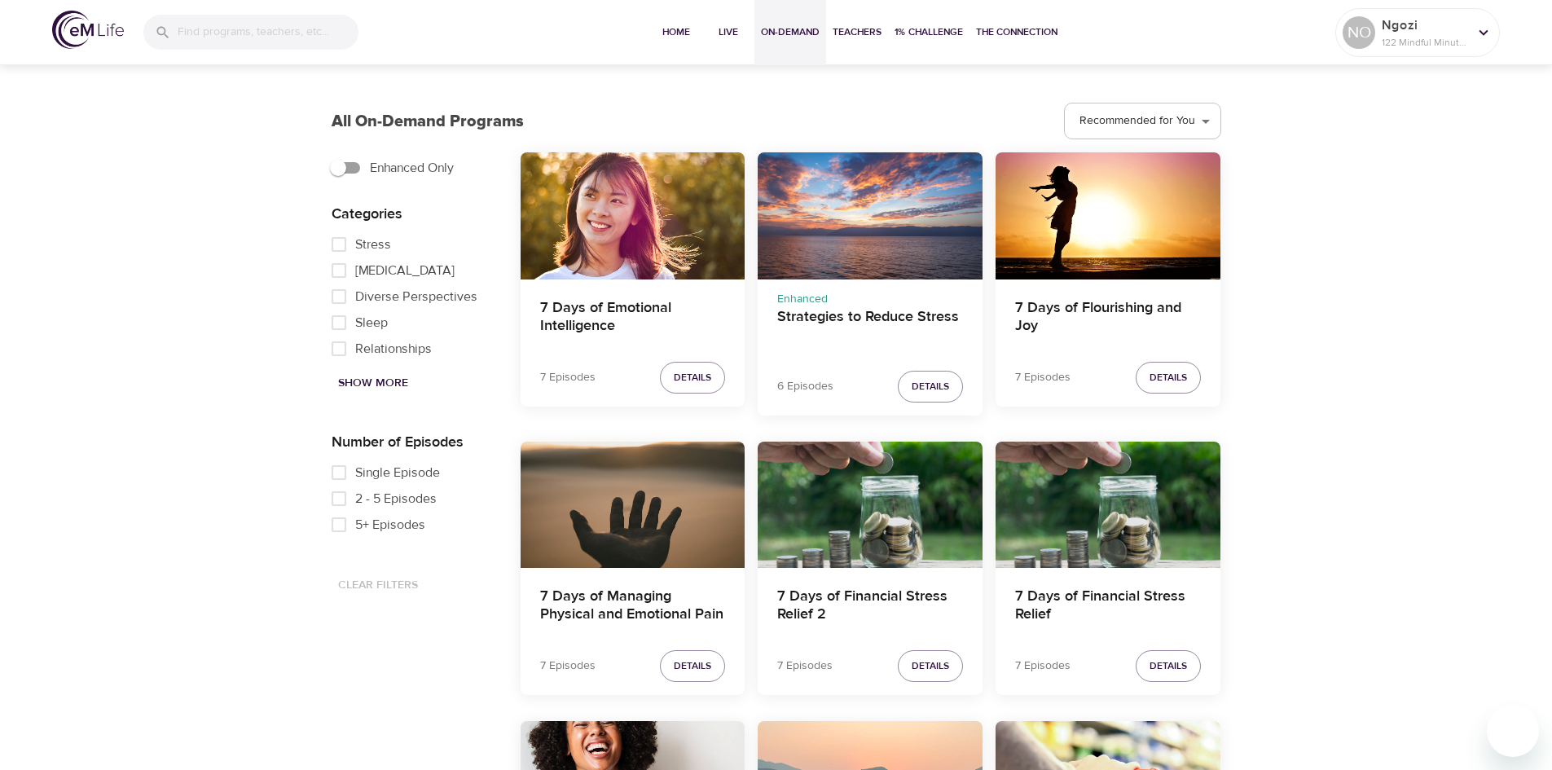
click at [398, 377] on span "Show More" at bounding box center [373, 383] width 70 height 20
click at [338, 252] on input "Financial Health" at bounding box center [339, 241] width 33 height 26
checkbox input "true"
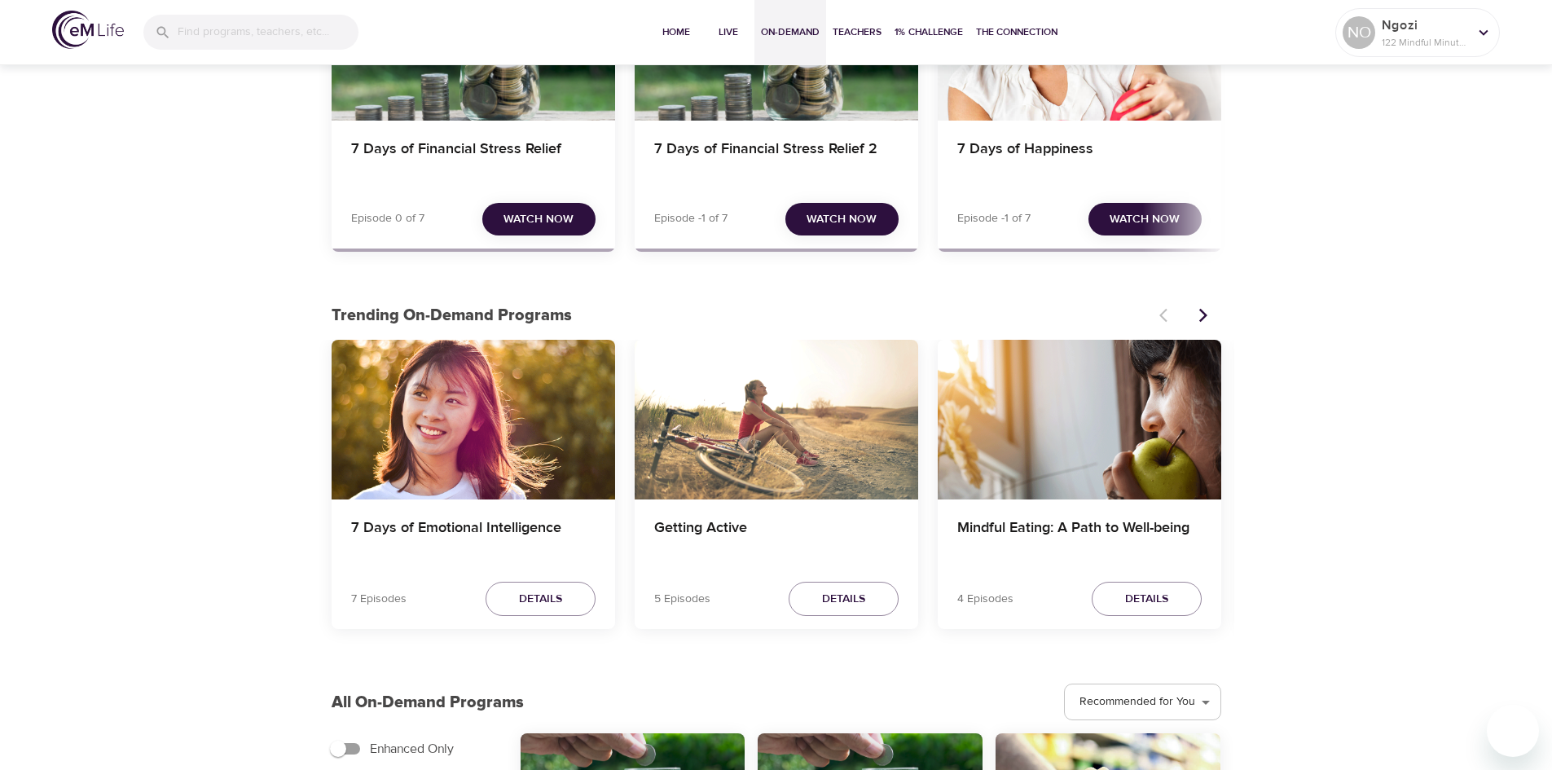
scroll to position [0, 0]
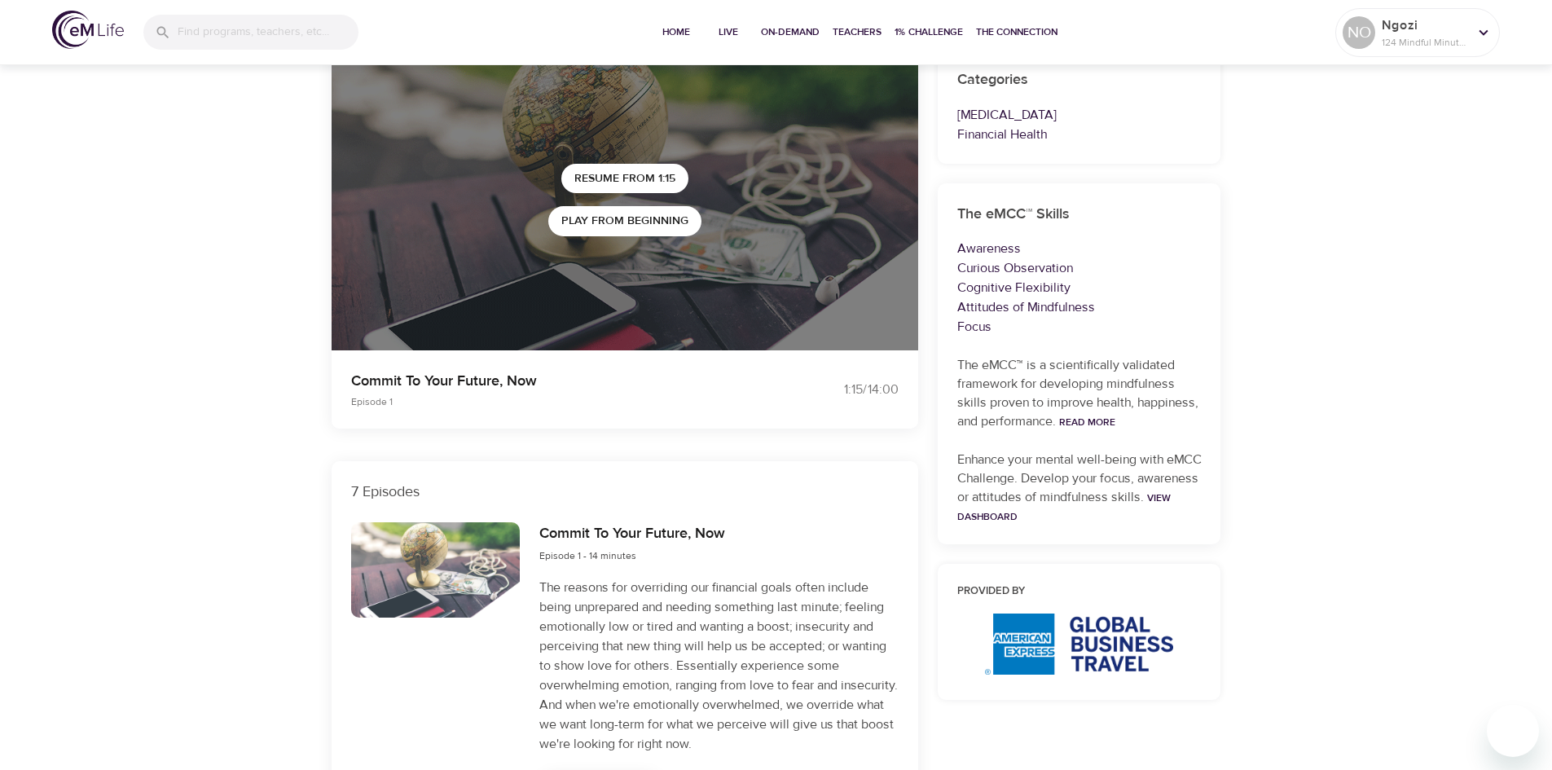
scroll to position [163, 0]
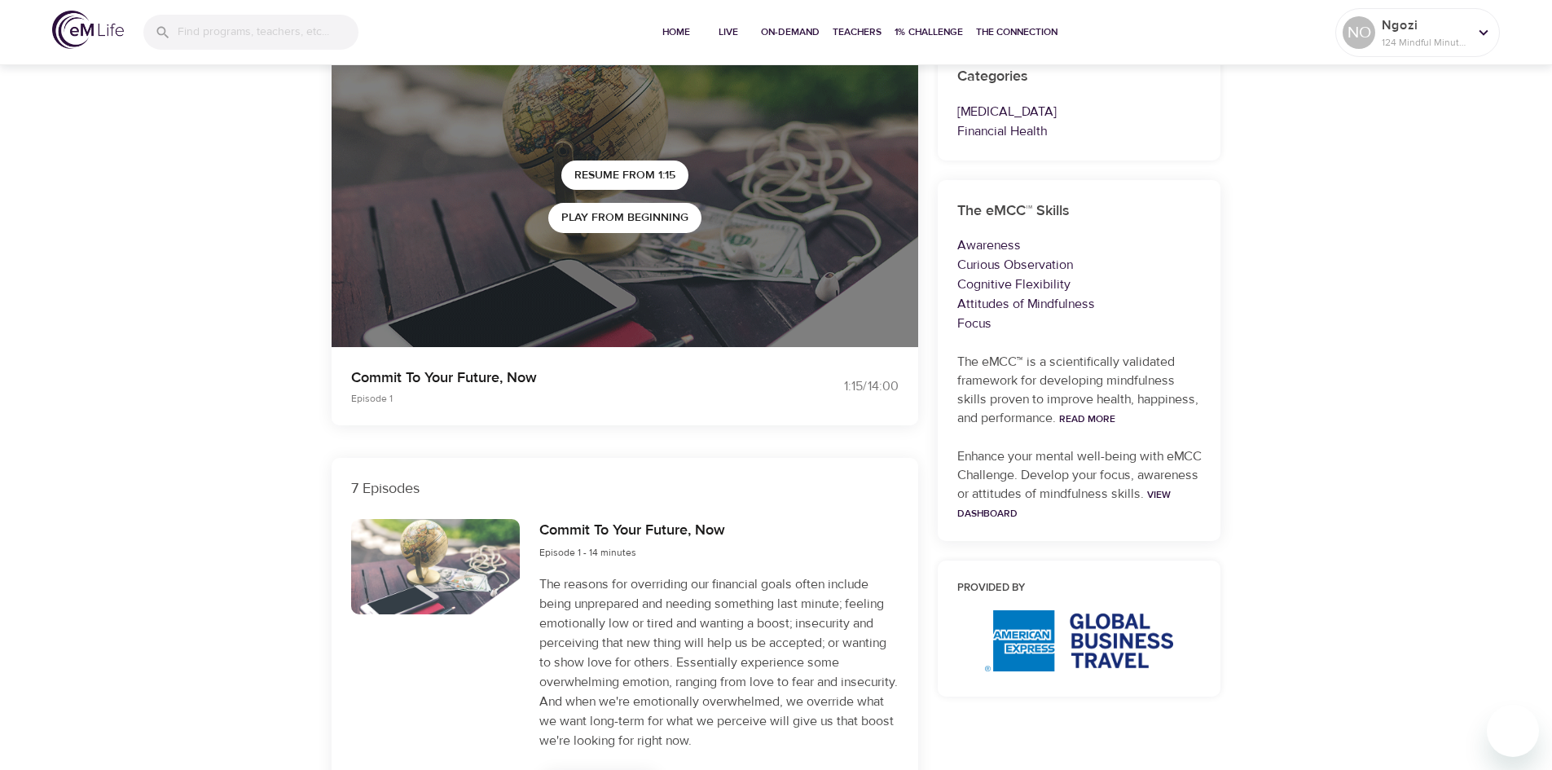
click at [457, 544] on div at bounding box center [435, 566] width 169 height 95
click at [599, 530] on h6 "Commit To Your Future, Now" at bounding box center [632, 531] width 186 height 24
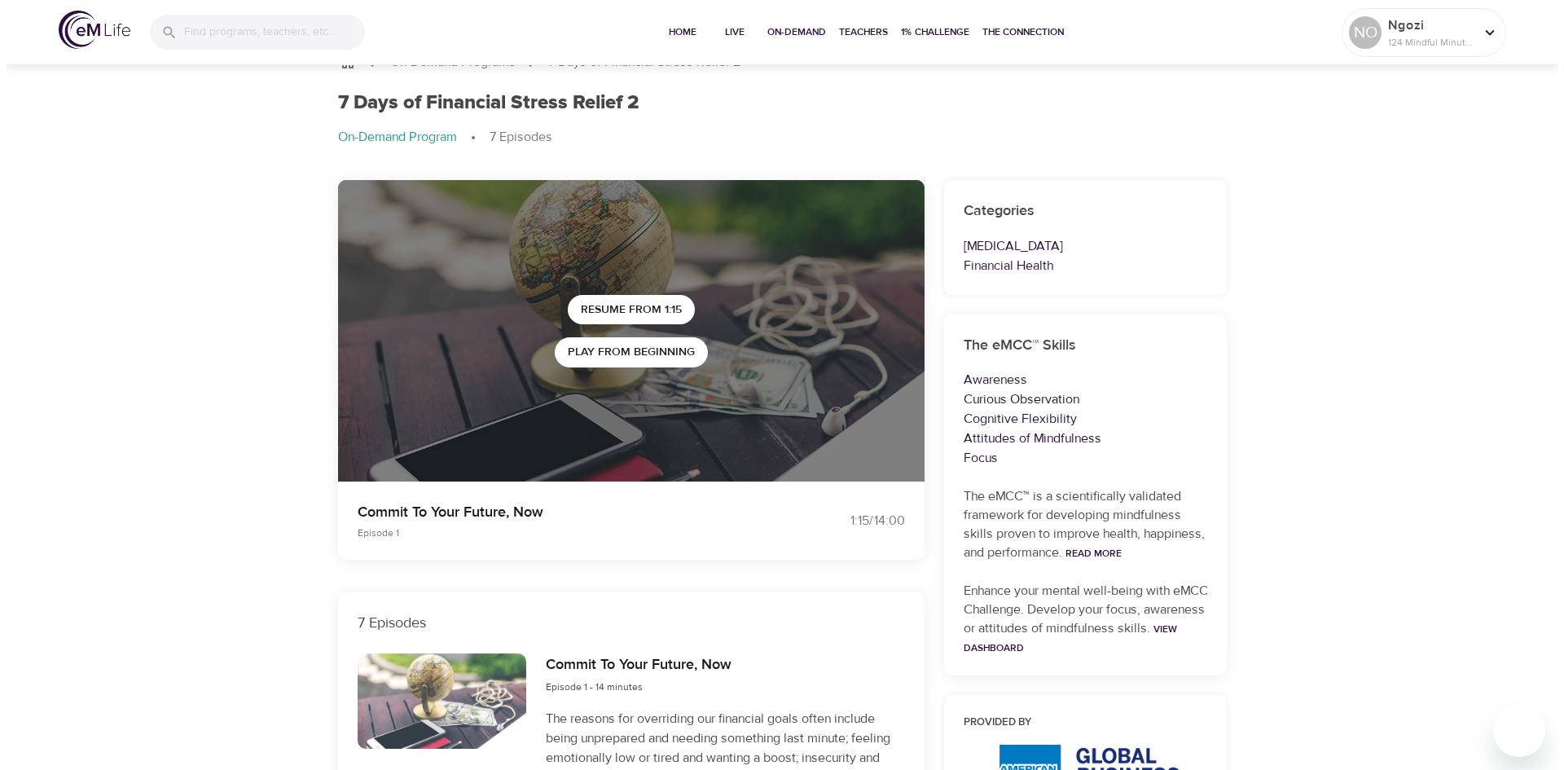
scroll to position [0, 0]
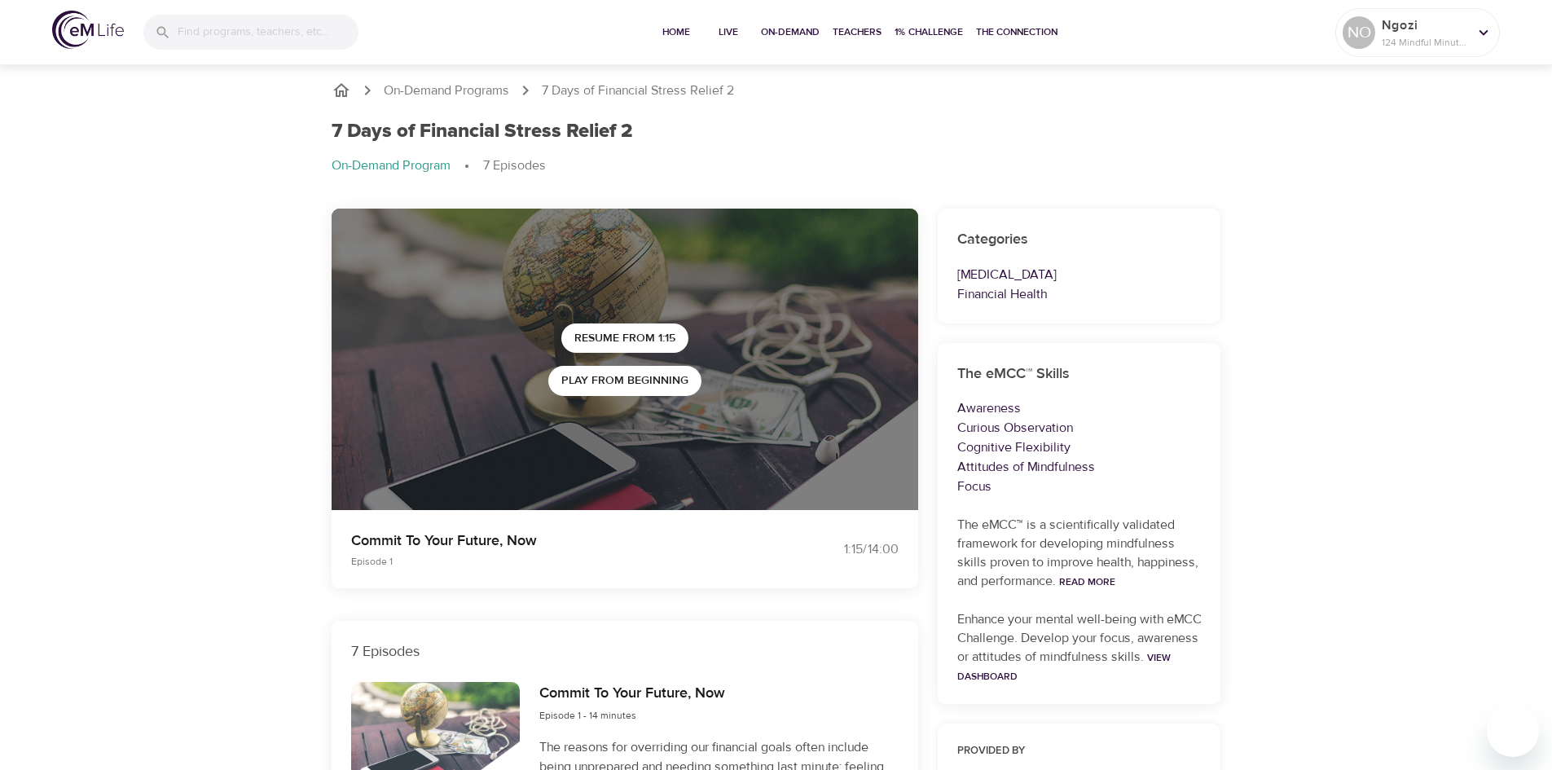
click at [541, 342] on div "Resume from 1:15 Play from beginning" at bounding box center [625, 360] width 587 height 302
click at [592, 379] on span "Play from beginning" at bounding box center [624, 381] width 127 height 20
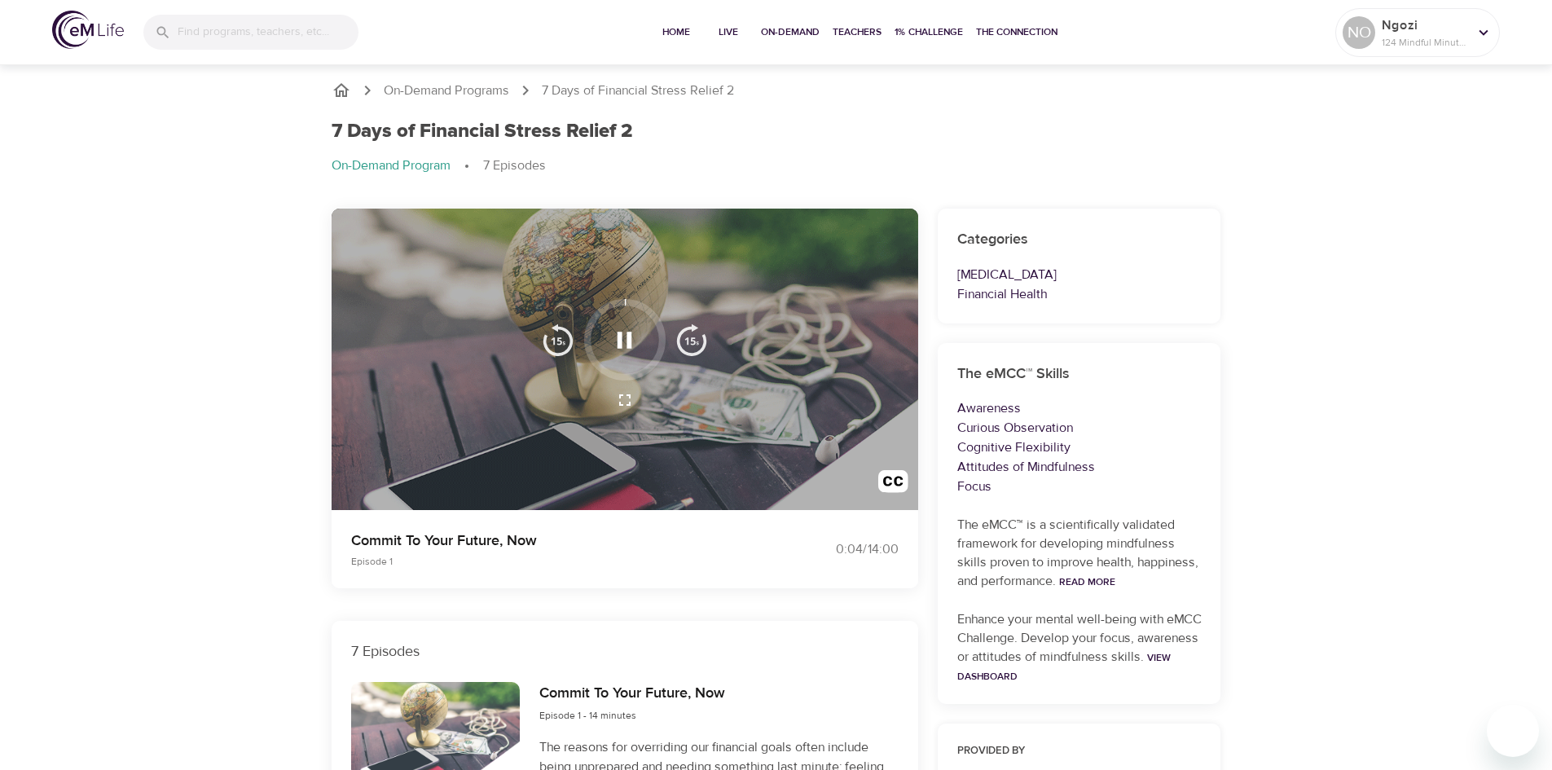
click at [620, 346] on icon "button" at bounding box center [625, 340] width 15 height 16
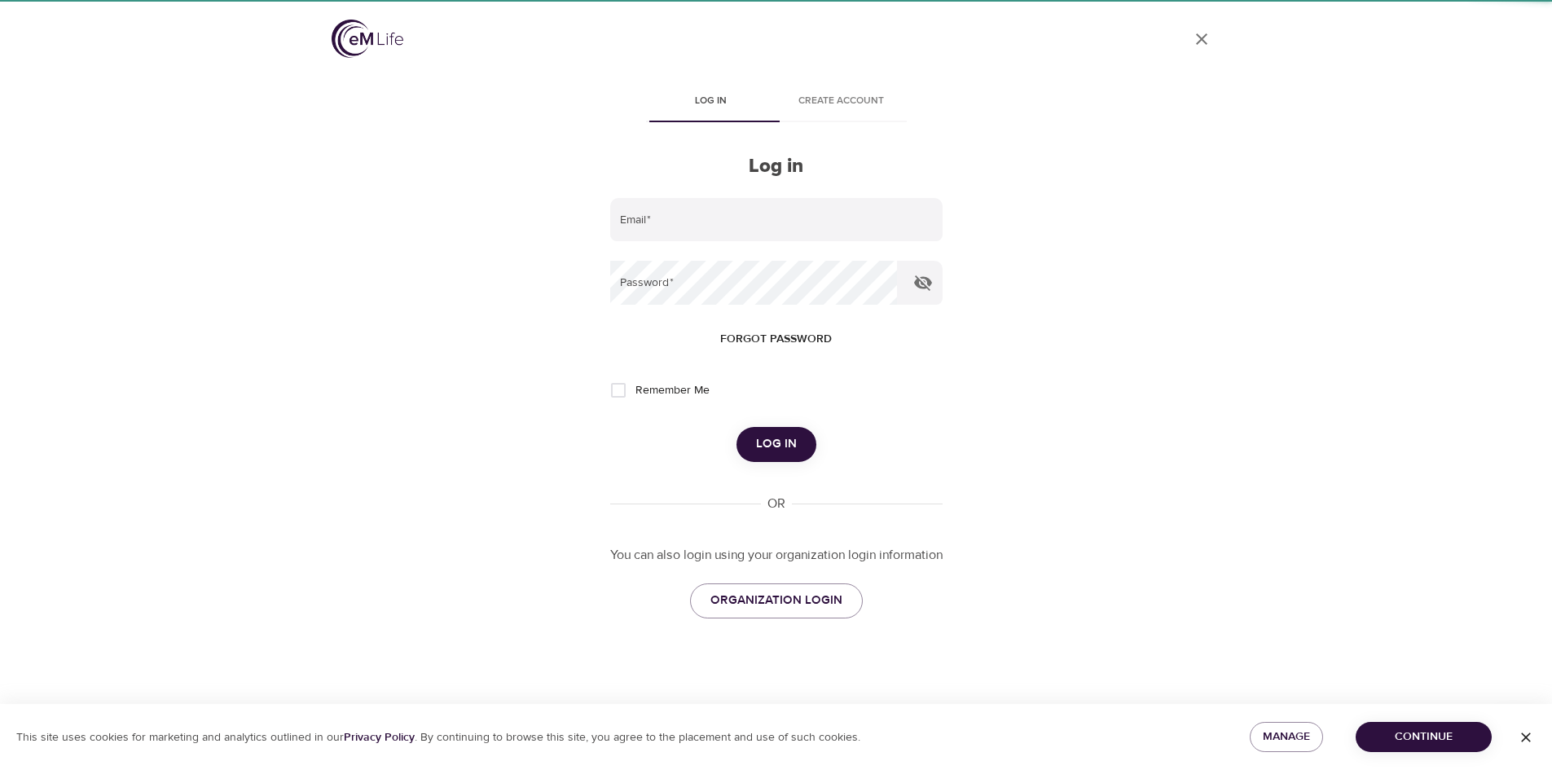
type input "[EMAIL_ADDRESS][DOMAIN_NAME]"
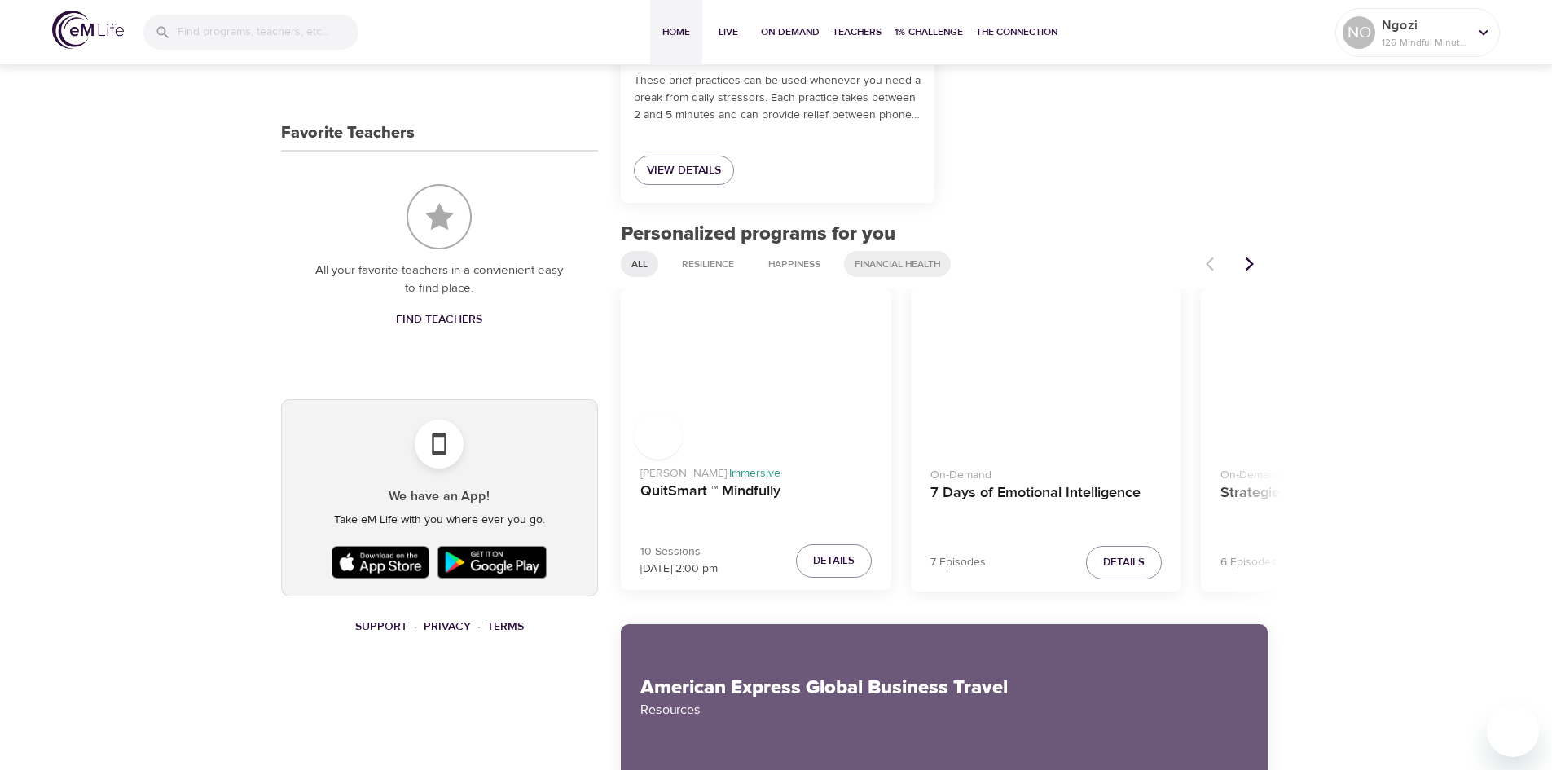
scroll to position [652, 0]
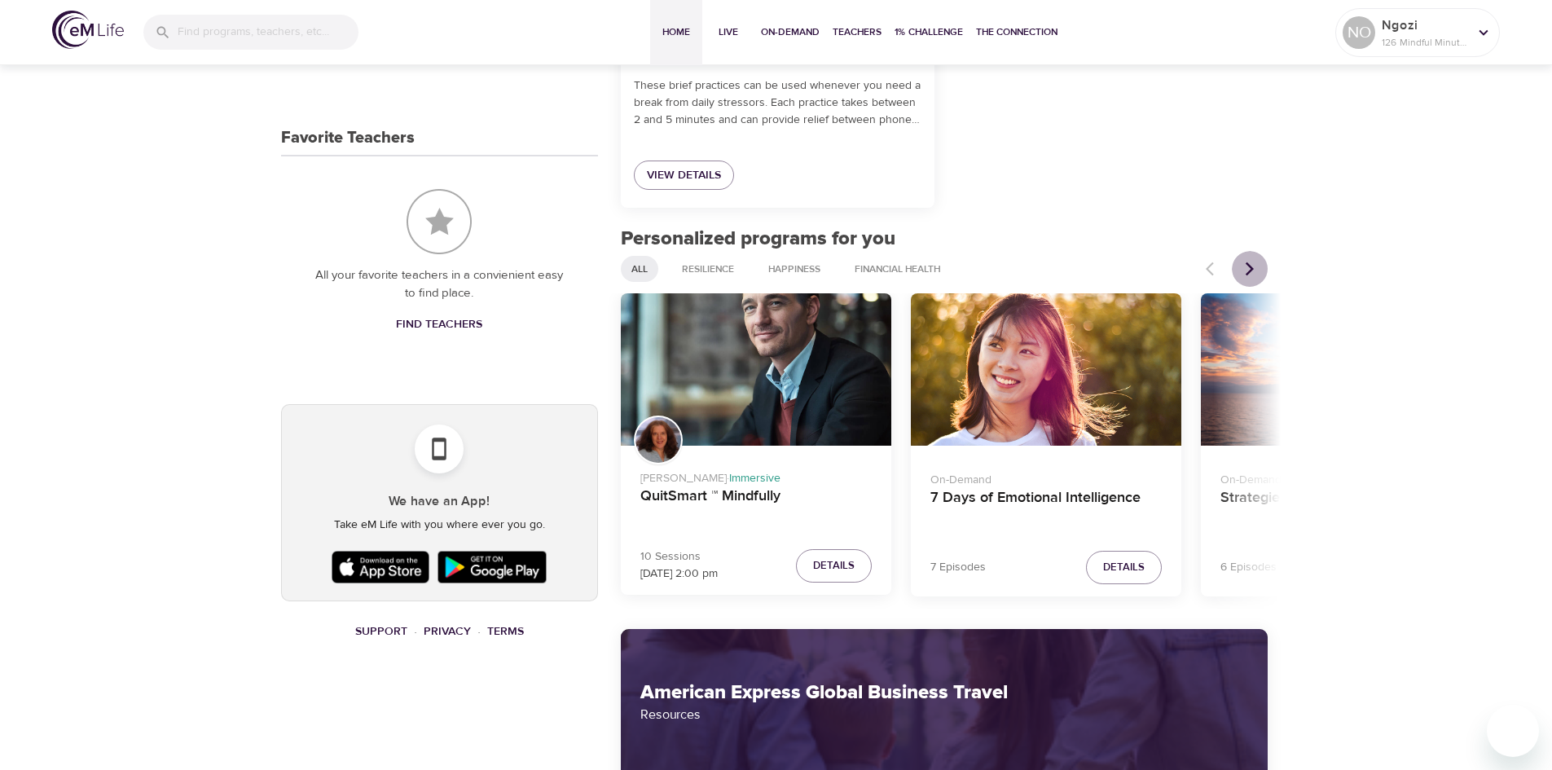
click at [1264, 276] on button "Next items" at bounding box center [1250, 269] width 36 height 36
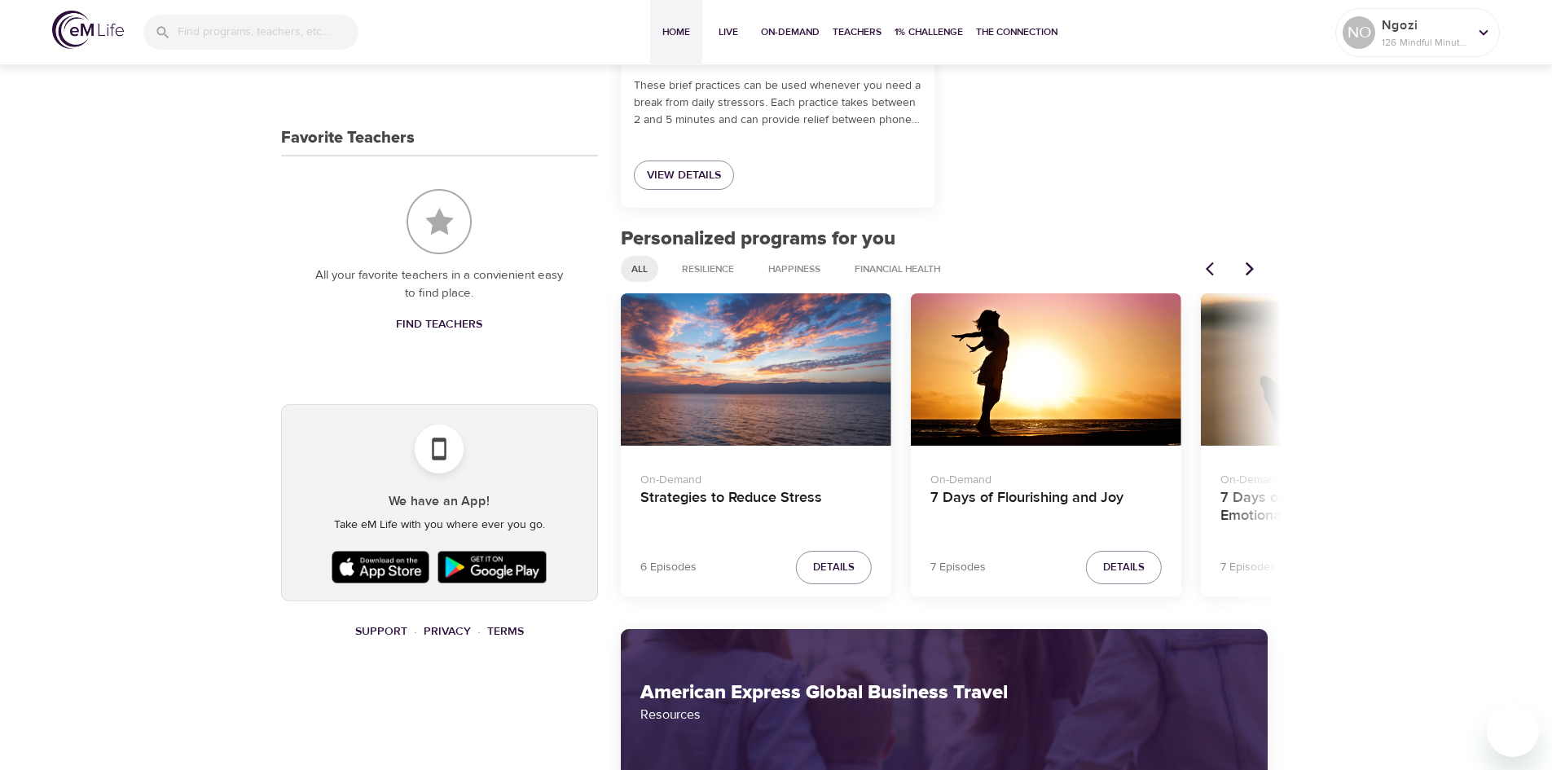
click at [1264, 276] on button "Next items" at bounding box center [1250, 269] width 36 height 36
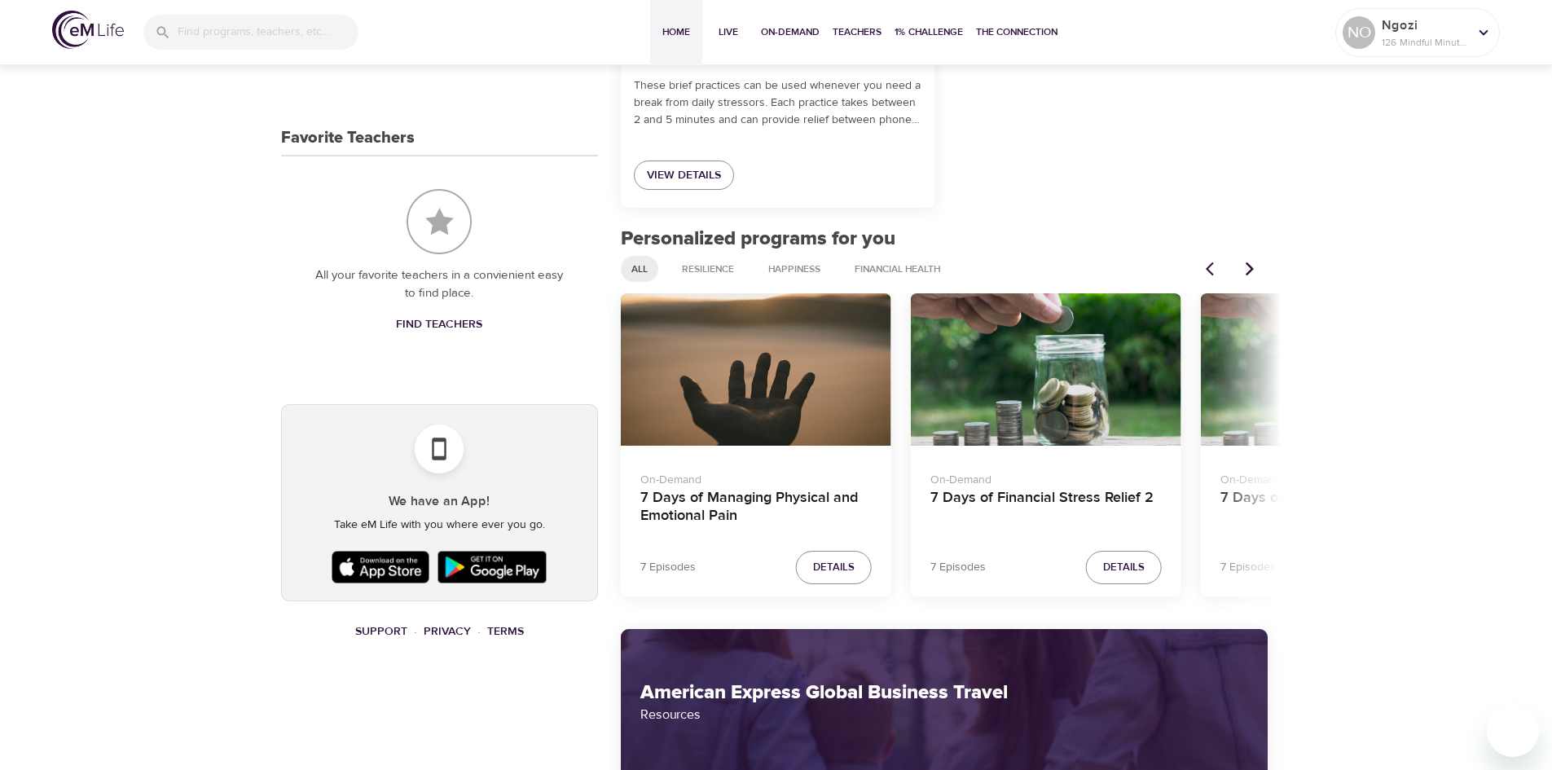
click at [1264, 276] on button "Next items" at bounding box center [1250, 269] width 36 height 36
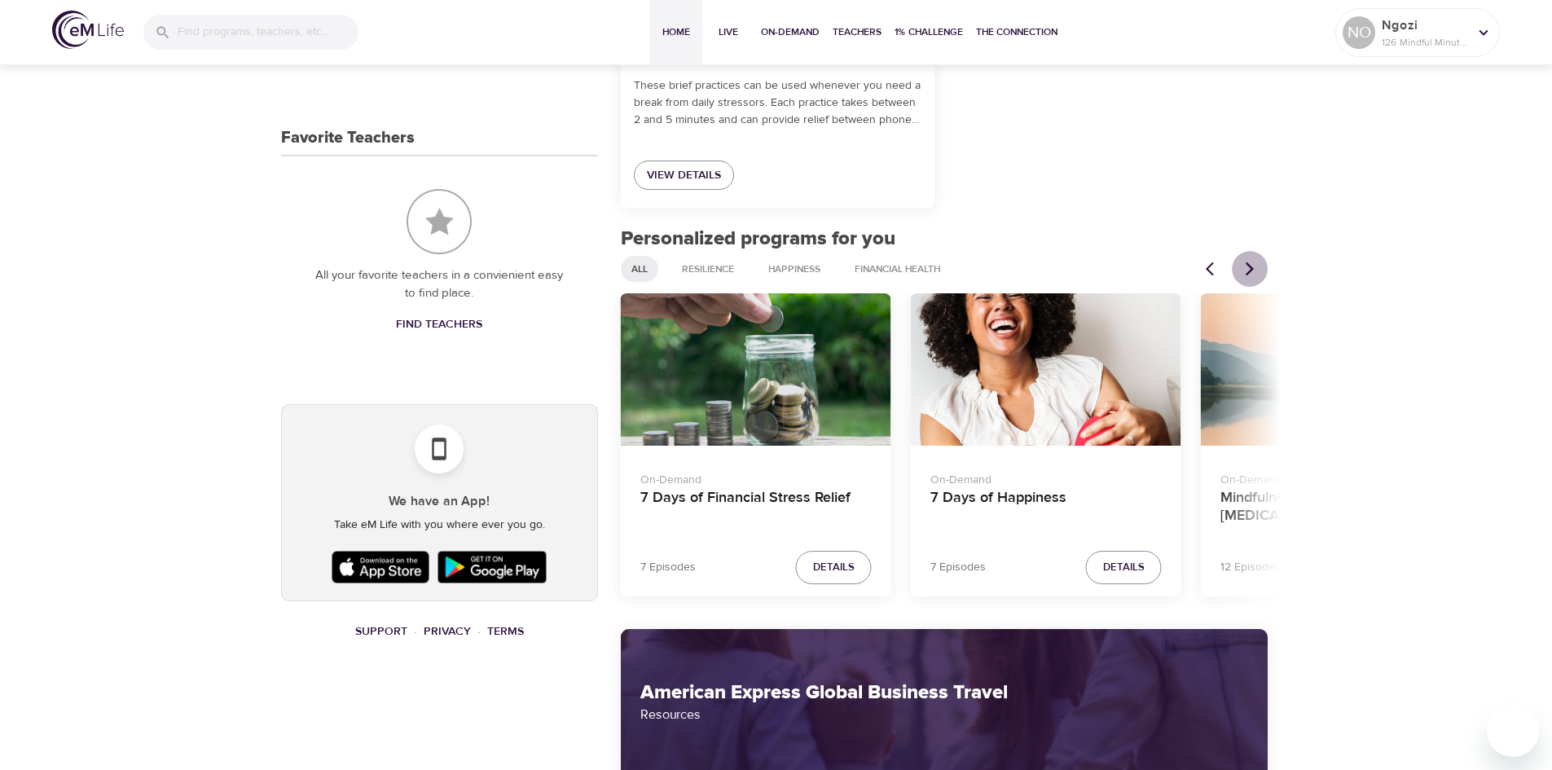
click at [1264, 276] on button "Next items" at bounding box center [1250, 269] width 36 height 36
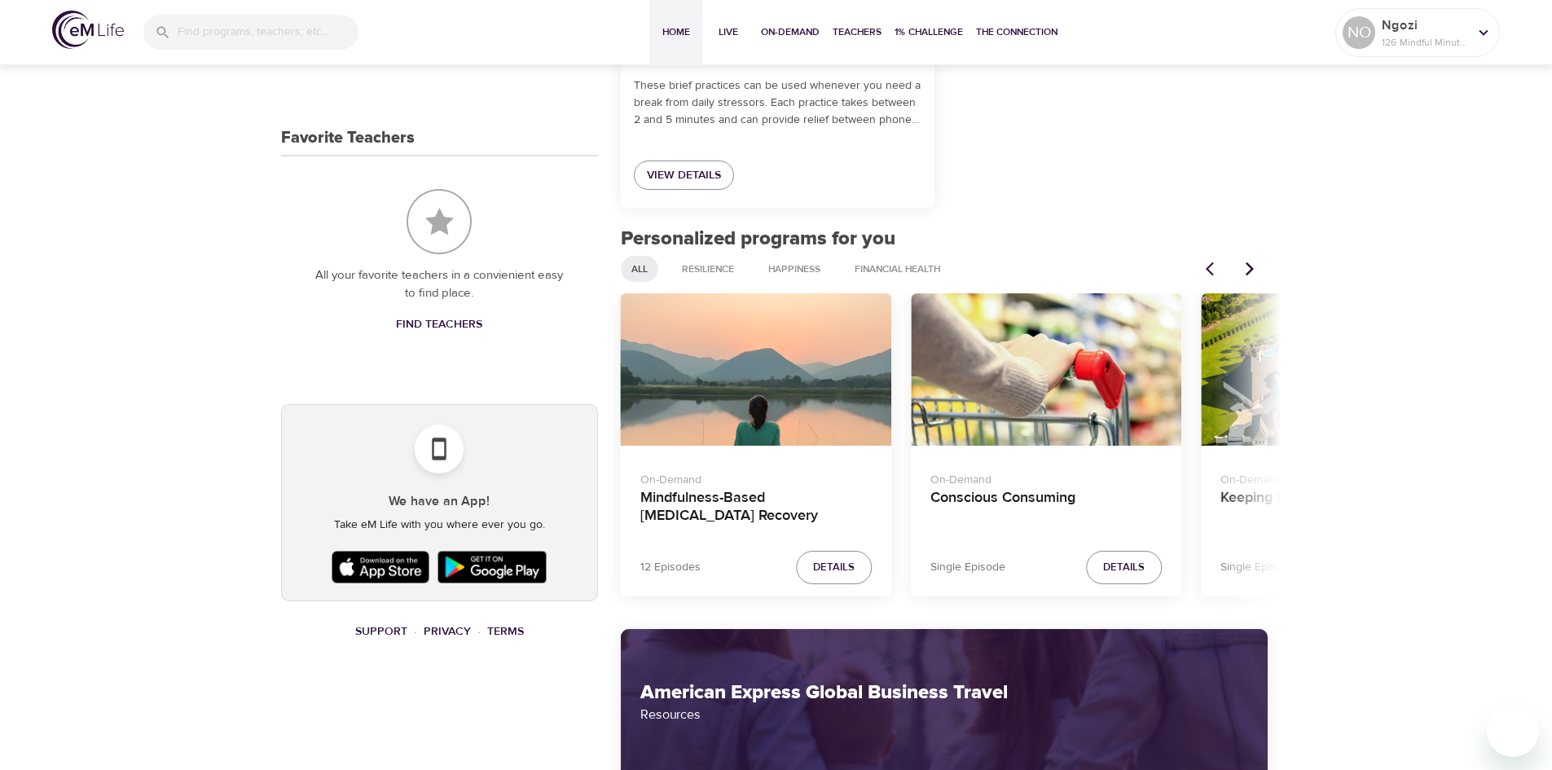
click at [1264, 276] on button "Next items" at bounding box center [1250, 269] width 36 height 36
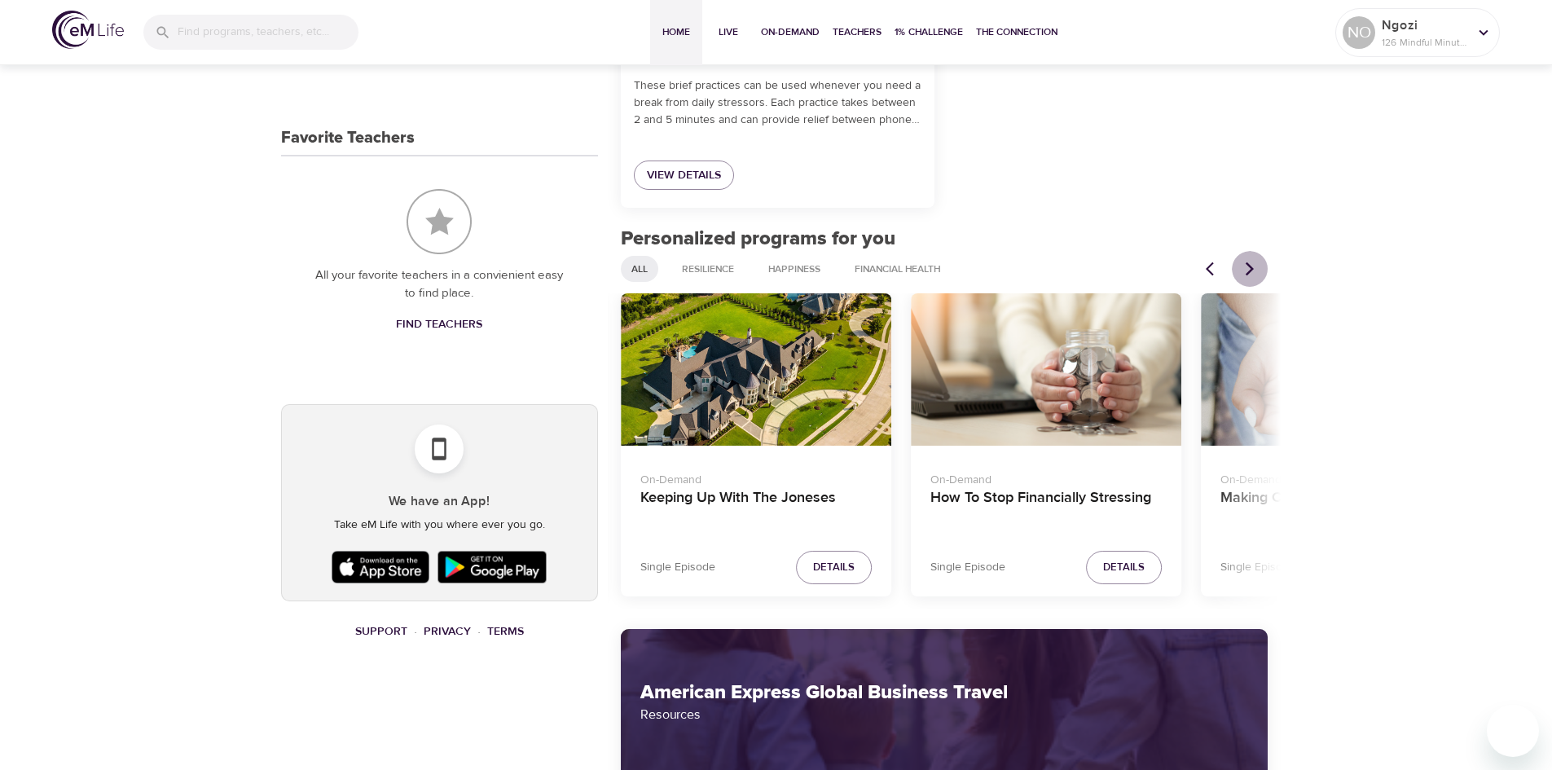
click at [1264, 276] on button "Next items" at bounding box center [1250, 269] width 36 height 36
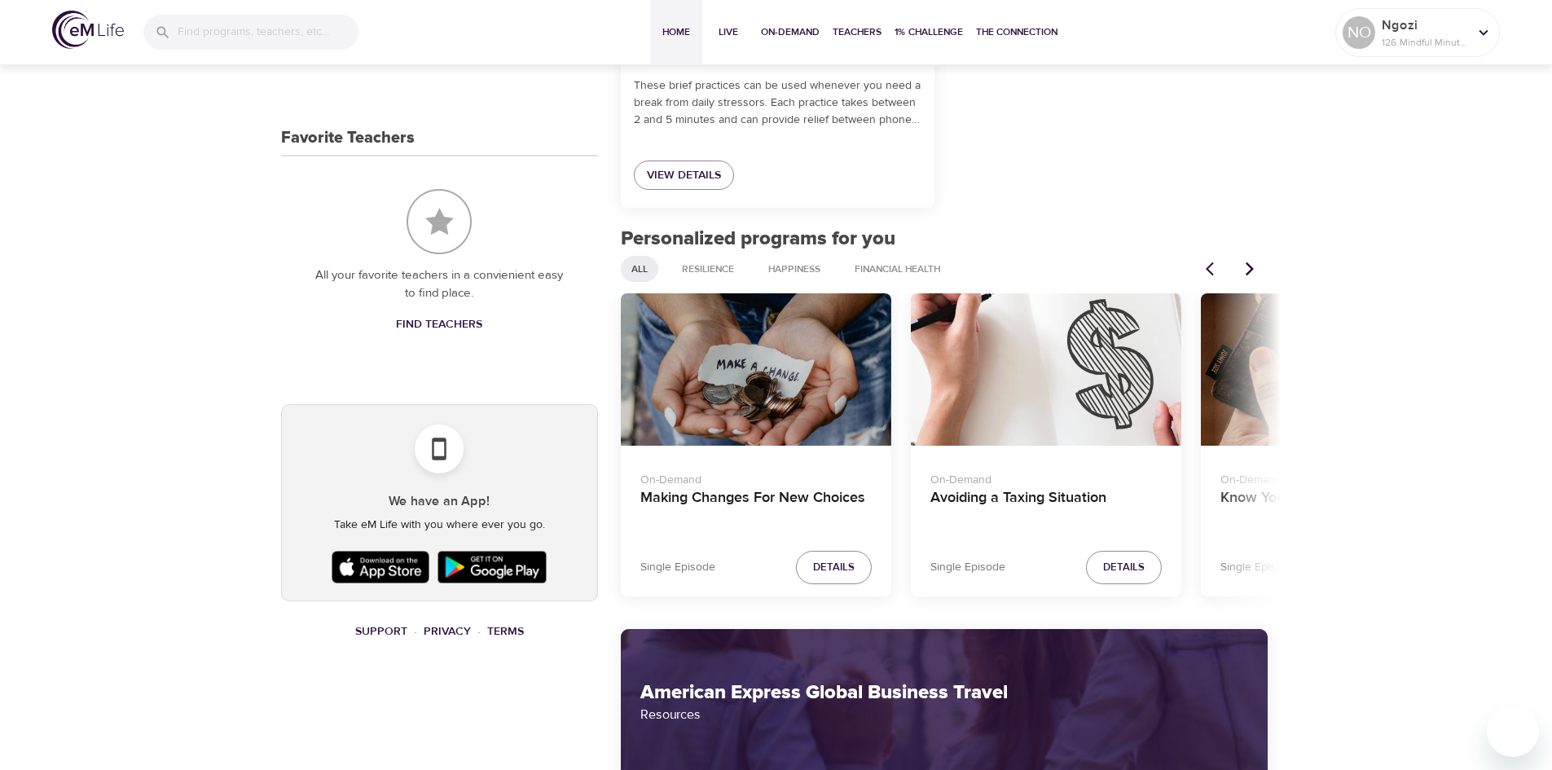
click at [1264, 276] on button "Next items" at bounding box center [1250, 269] width 36 height 36
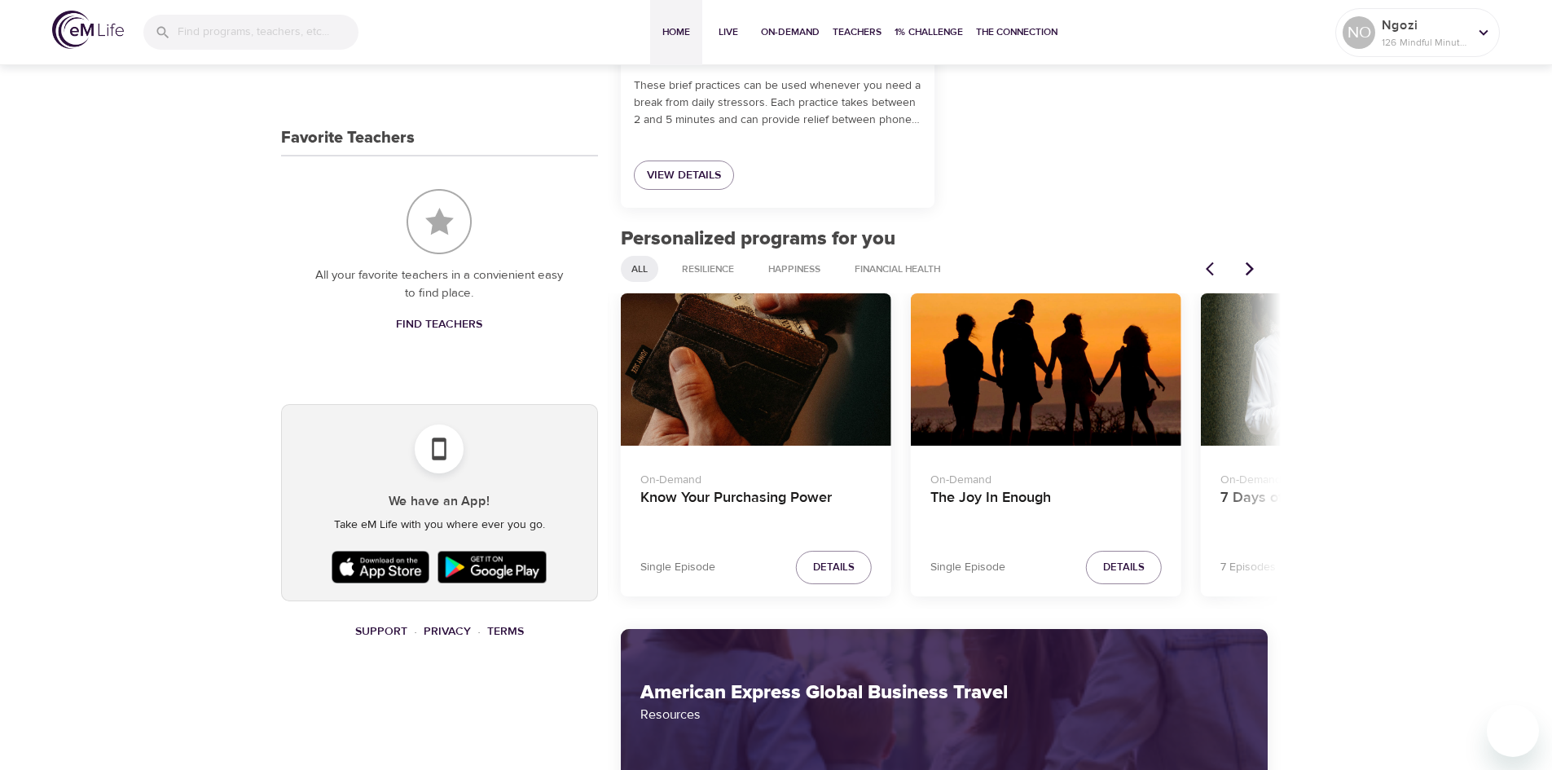
click at [1264, 276] on button "Next items" at bounding box center [1250, 269] width 36 height 36
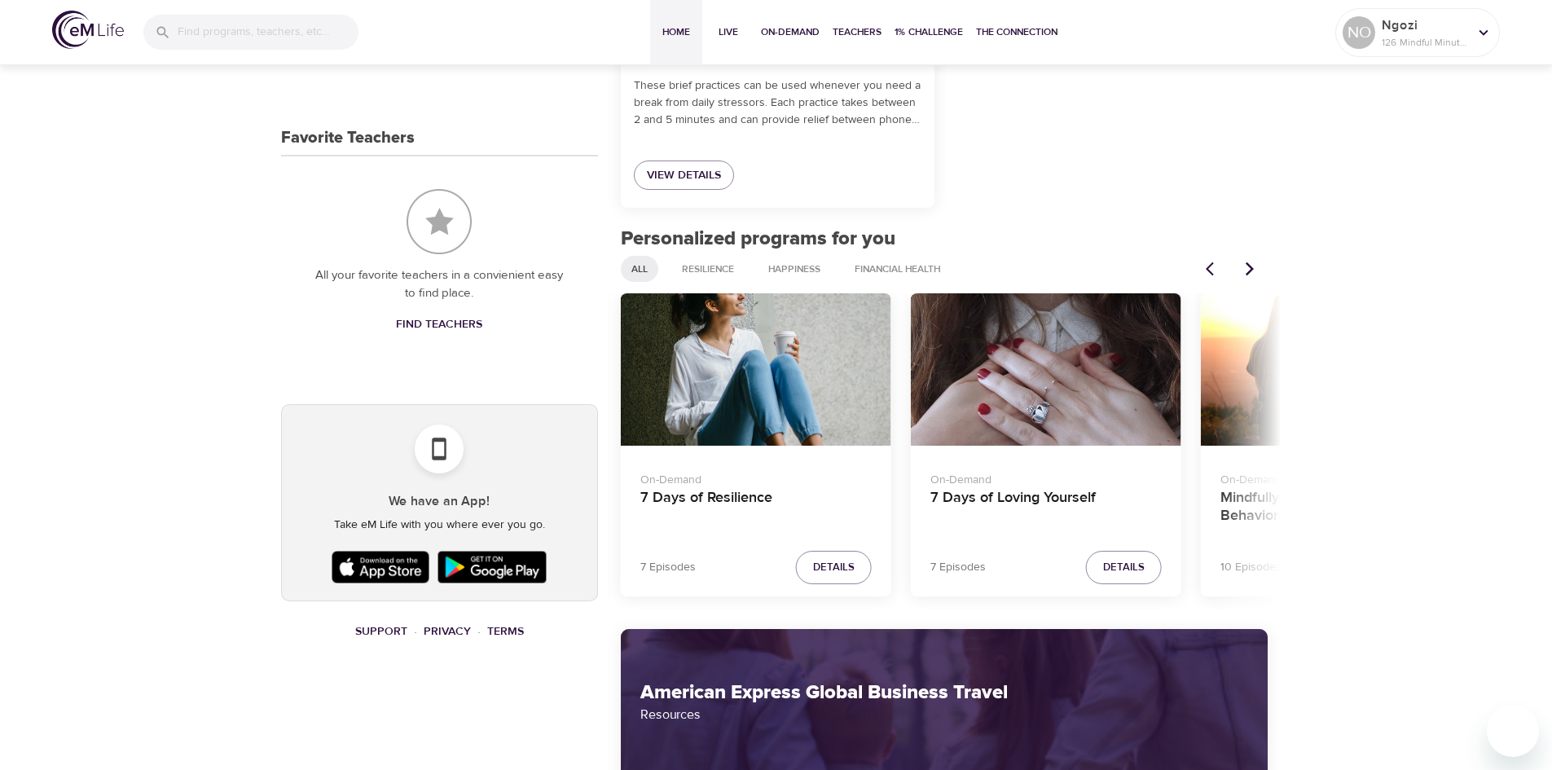
click at [1264, 276] on button "Next items" at bounding box center [1250, 269] width 36 height 36
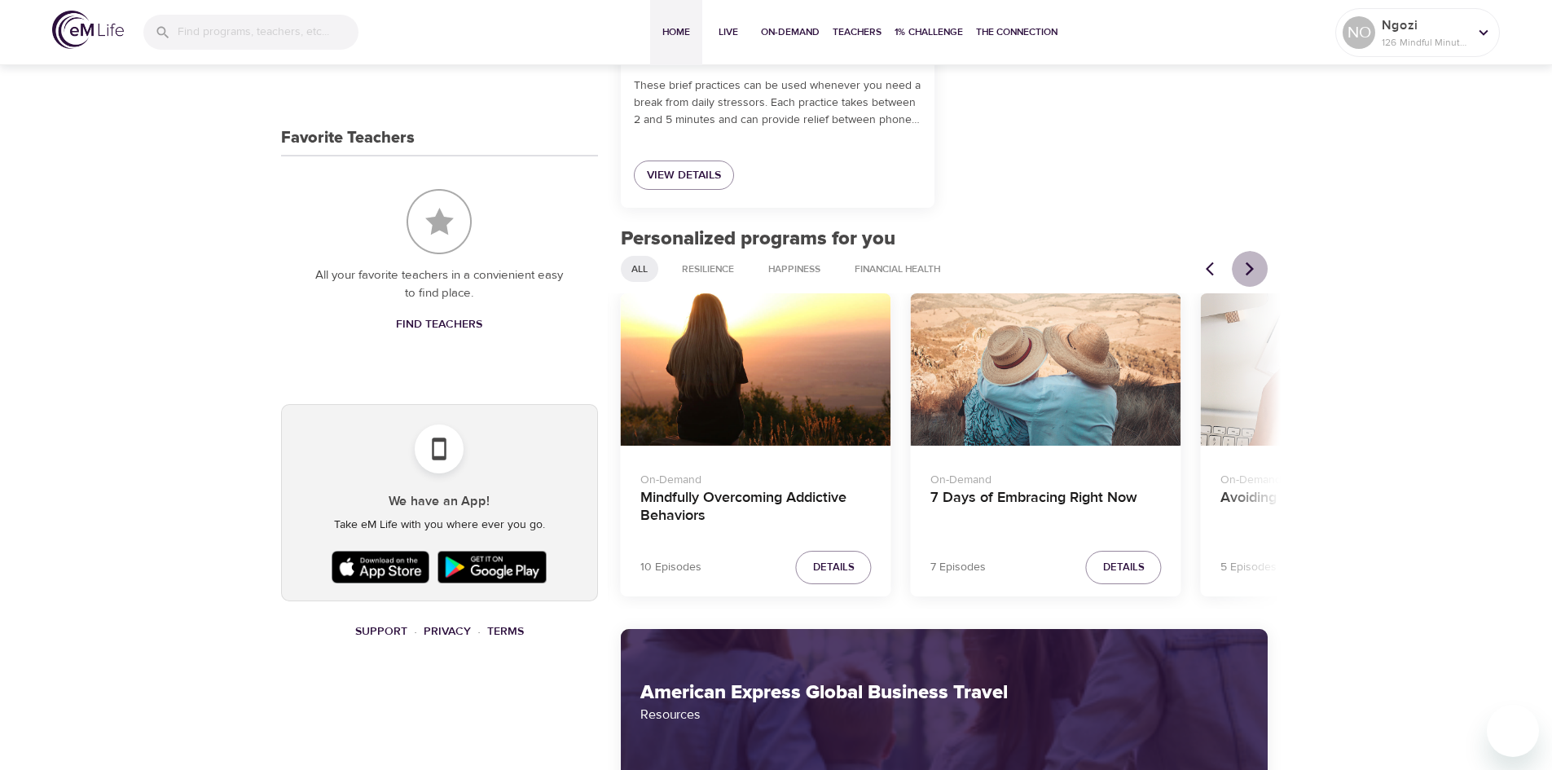
click at [1264, 276] on button "Next items" at bounding box center [1250, 269] width 36 height 36
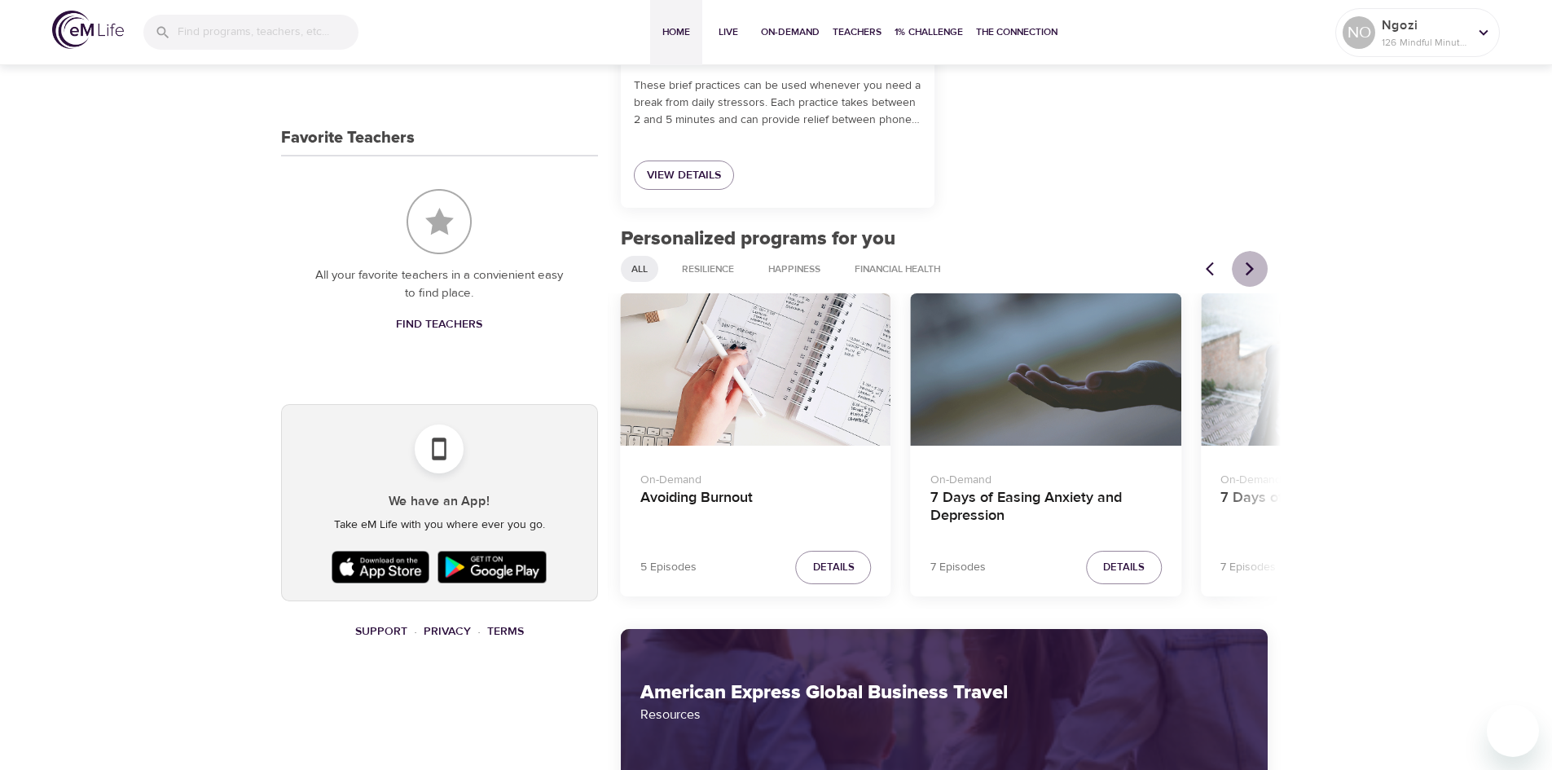
click at [1264, 276] on button "Next items" at bounding box center [1250, 269] width 36 height 36
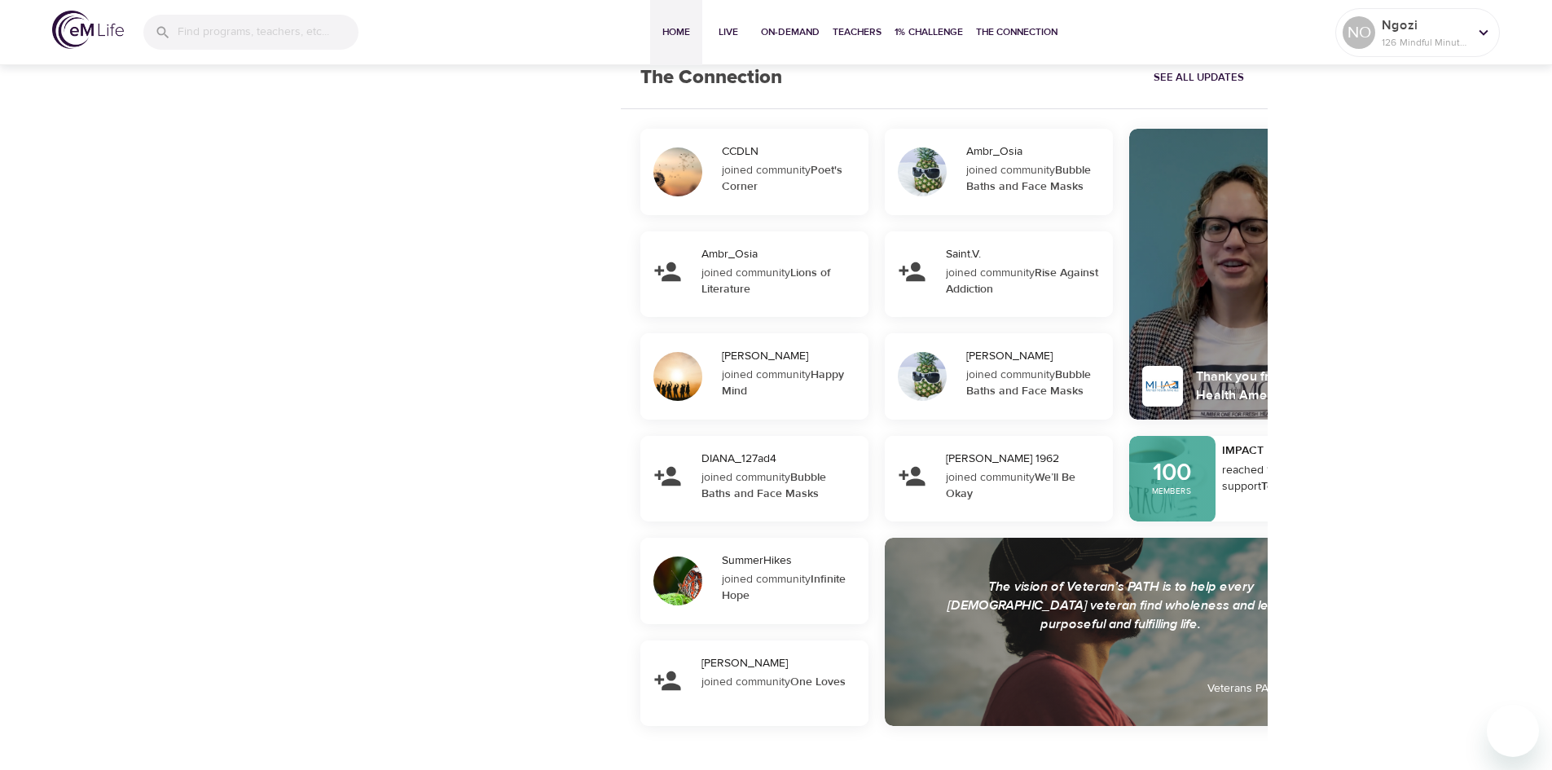
scroll to position [1510, 0]
